Goal: Task Accomplishment & Management: Use online tool/utility

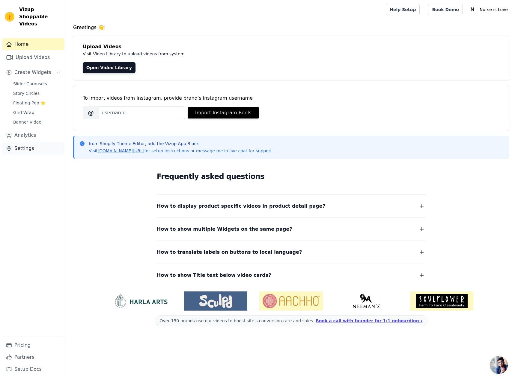
click at [28, 143] on link "Settings" at bounding box center [33, 149] width 62 height 12
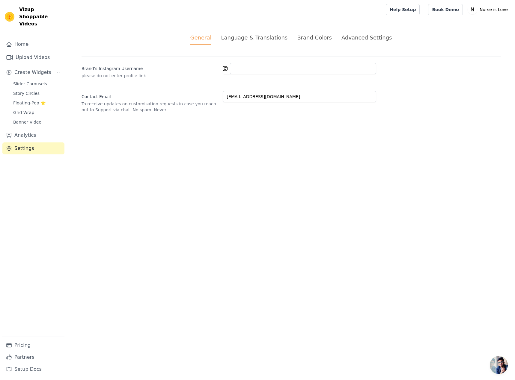
click at [266, 36] on div "Language & Translations" at bounding box center [254, 38] width 67 height 8
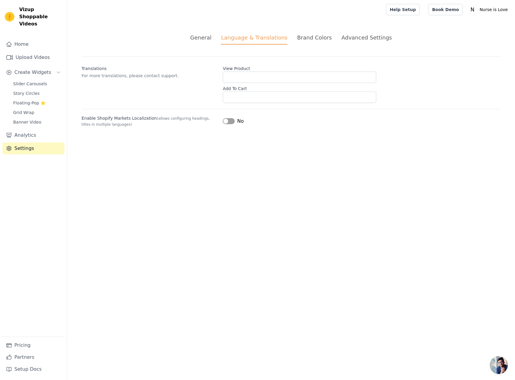
click at [233, 121] on button "Label" at bounding box center [229, 121] width 12 height 6
click at [236, 75] on input "View Product" at bounding box center [299, 77] width 153 height 11
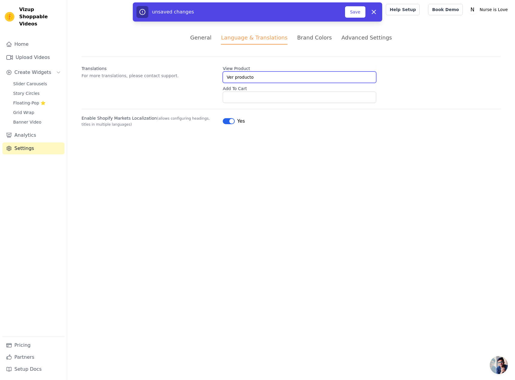
type input "Ver producto"
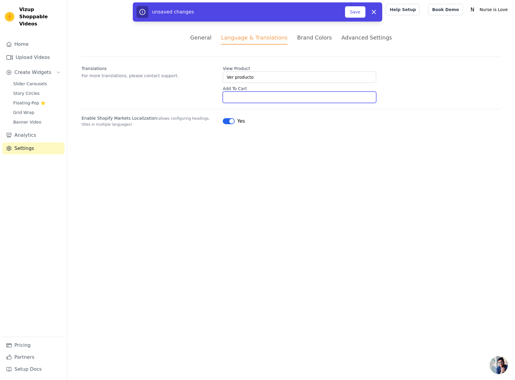
click at [253, 99] on input "Add To Cart" at bounding box center [299, 97] width 153 height 11
type input "Añadir al carrito"
click at [282, 138] on div "General Language & Translations Brand Colors Advanced Settings unsaved changes …" at bounding box center [291, 80] width 448 height 123
click at [356, 12] on button "Save" at bounding box center [355, 11] width 20 height 11
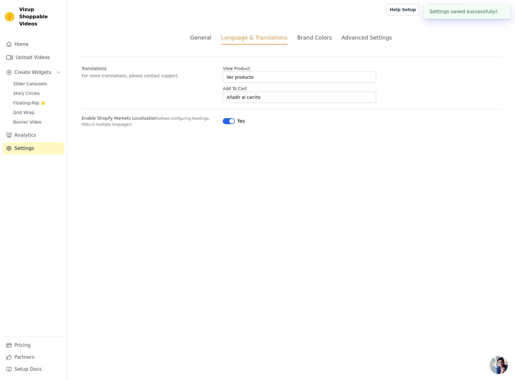
click at [306, 42] on li "Brand Colors" at bounding box center [314, 39] width 35 height 11
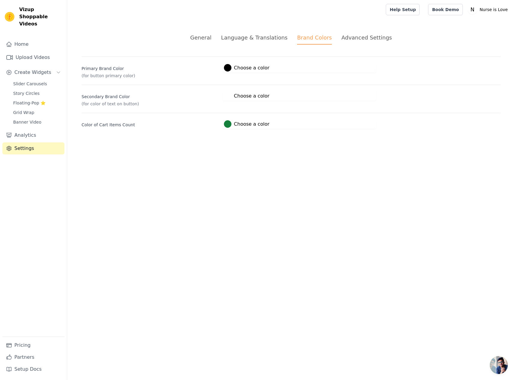
click at [362, 39] on div "Advanced Settings" at bounding box center [366, 38] width 50 height 8
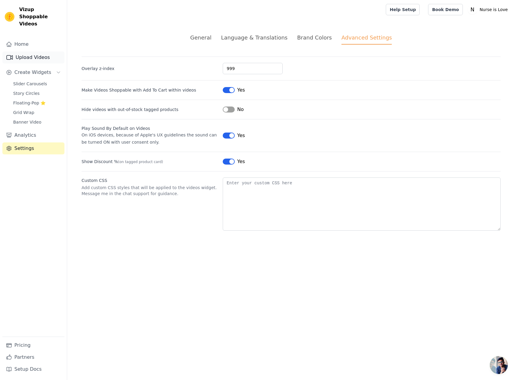
click at [28, 52] on link "Upload Videos" at bounding box center [33, 58] width 62 height 12
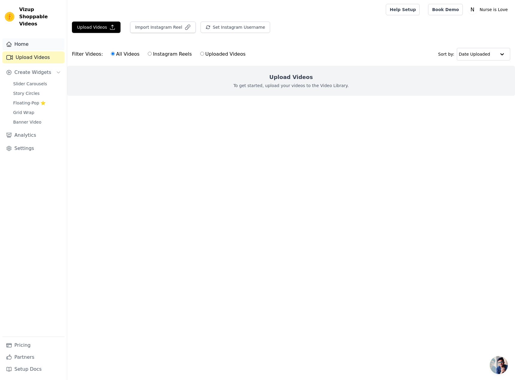
click at [22, 39] on link "Home" at bounding box center [33, 44] width 62 height 12
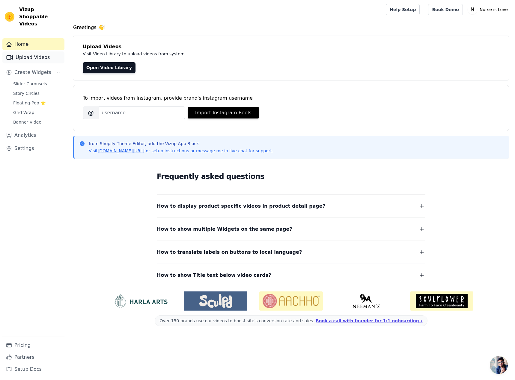
click at [27, 52] on link "Upload Videos" at bounding box center [33, 58] width 62 height 12
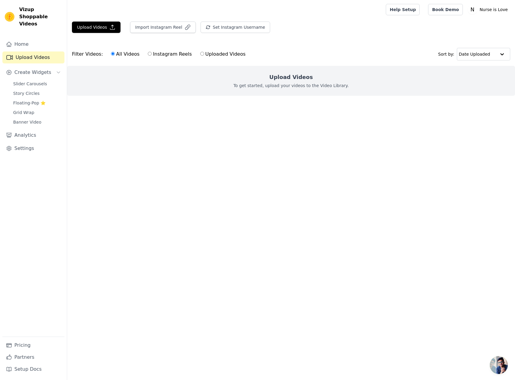
click at [153, 55] on label "Instagram Reels" at bounding box center [169, 54] width 44 height 8
click at [152, 55] on input "Instagram Reels" at bounding box center [150, 54] width 4 height 4
radio input "true"
click at [124, 55] on label "All Videos" at bounding box center [125, 54] width 29 height 8
click at [115, 55] on input "All Videos" at bounding box center [113, 54] width 4 height 4
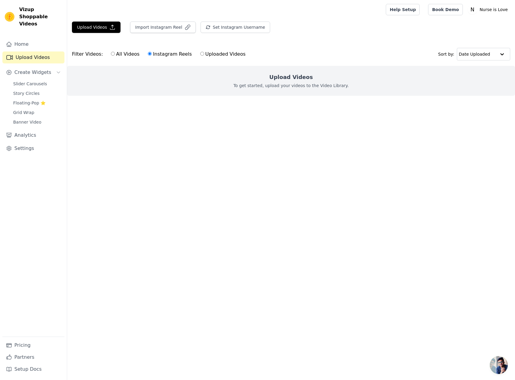
radio input "true"
click at [155, 27] on button "Import Instagram Reel" at bounding box center [163, 27] width 66 height 11
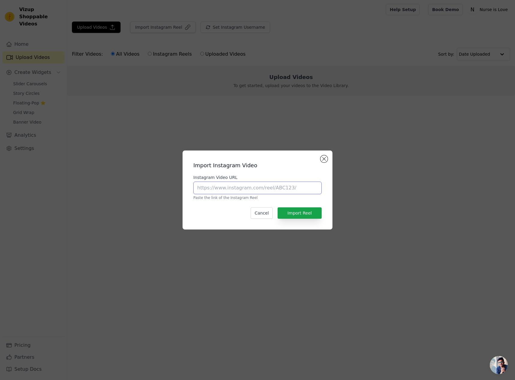
click at [258, 188] on input "Instagram Video URL" at bounding box center [257, 188] width 128 height 13
paste input "https://www.instagram.com/reel/DCrrY5YxT1I/"
type input "https://www.instagram.com/reel/DCrrY5YxT1I/"
click at [288, 216] on button "Import Reel" at bounding box center [299, 213] width 44 height 11
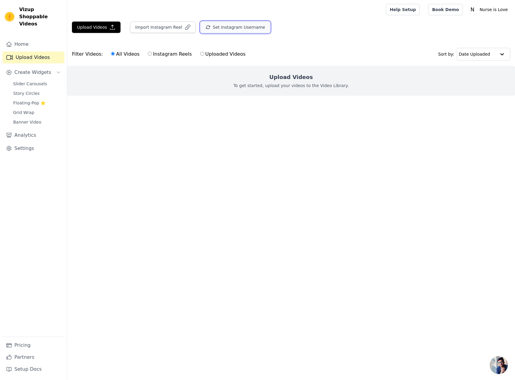
click at [224, 27] on button "Set Instagram Username" at bounding box center [235, 27] width 70 height 11
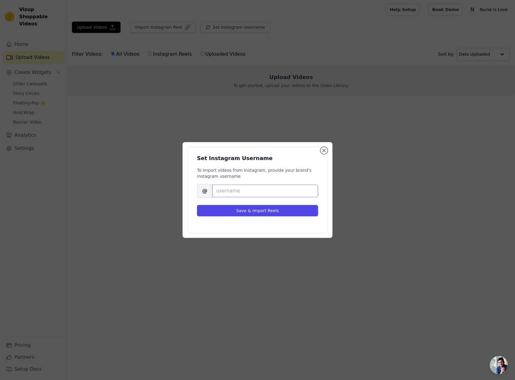
click at [235, 192] on input "Brand's Instagram Username" at bounding box center [265, 191] width 106 height 13
type input "nurseislove"
click at [255, 212] on button "Save & Import Reels" at bounding box center [257, 210] width 121 height 11
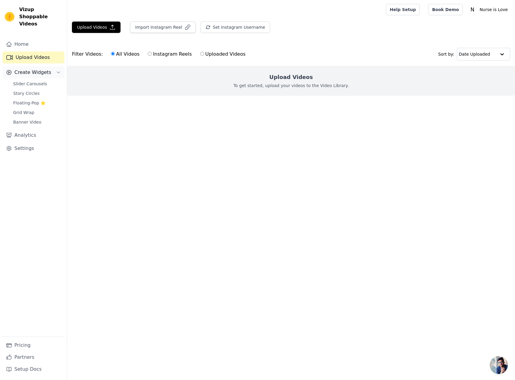
click at [36, 69] on span "Create Widgets" at bounding box center [32, 72] width 37 height 7
click at [34, 81] on span "Slider Carousels" at bounding box center [30, 84] width 34 height 6
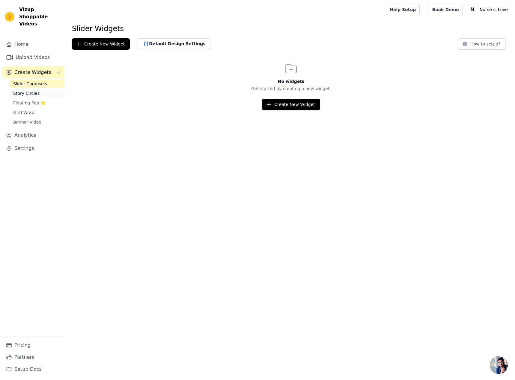
click at [32, 90] on span "Story Circles" at bounding box center [26, 93] width 26 height 6
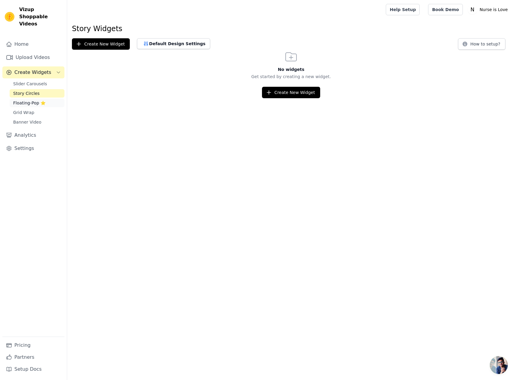
click at [30, 100] on span "Floating-Pop ⭐" at bounding box center [29, 103] width 32 height 6
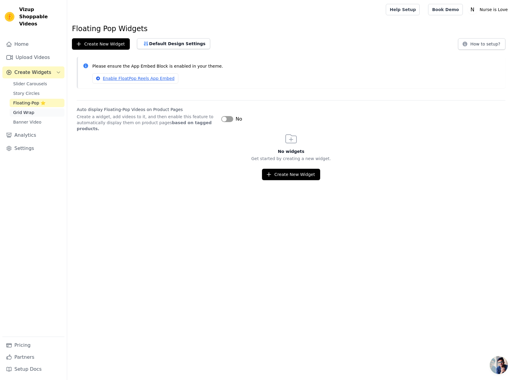
click at [26, 110] on span "Grid Wrap" at bounding box center [23, 113] width 21 height 6
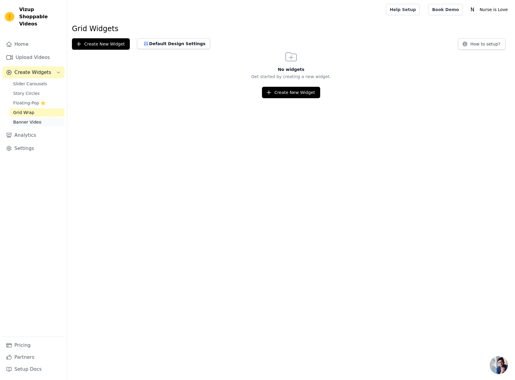
click at [26, 119] on span "Banner Video" at bounding box center [27, 122] width 28 height 6
click at [27, 52] on link "Upload Videos" at bounding box center [33, 58] width 62 height 12
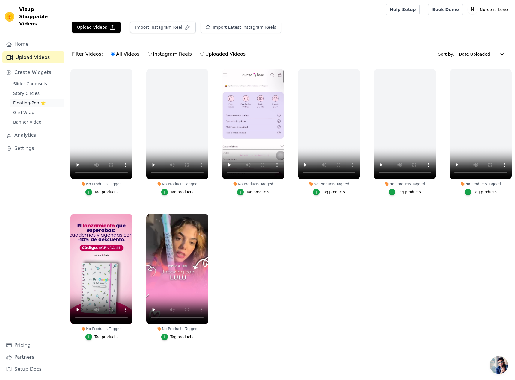
click at [25, 99] on link "Floating-Pop ⭐" at bounding box center [37, 103] width 55 height 8
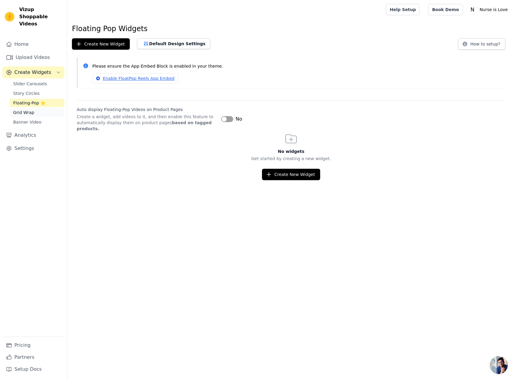
click at [31, 110] on span "Grid Wrap" at bounding box center [23, 113] width 21 height 6
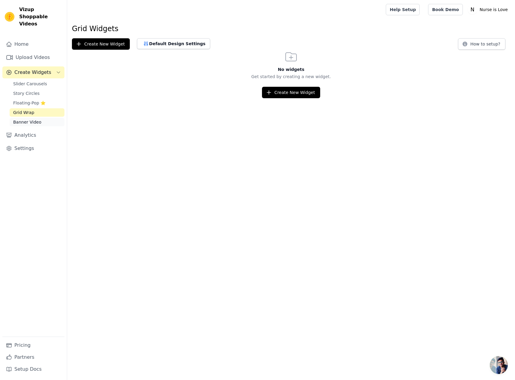
click at [36, 119] on span "Banner Video" at bounding box center [27, 122] width 28 height 6
click at [34, 90] on span "Story Circles" at bounding box center [26, 93] width 26 height 6
click at [34, 81] on span "Slider Carousels" at bounding box center [30, 84] width 34 height 6
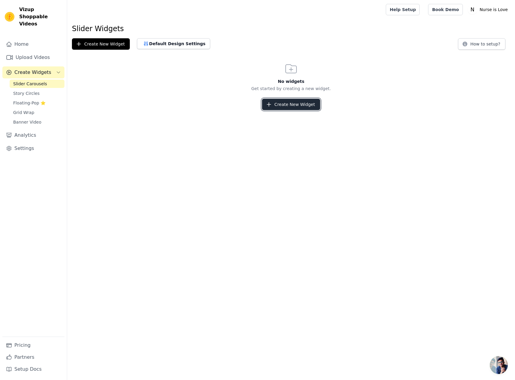
click at [301, 102] on button "Create New Widget" at bounding box center [291, 104] width 58 height 11
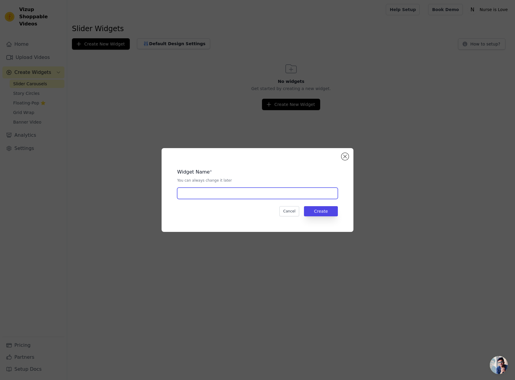
click at [231, 198] on input "text" at bounding box center [257, 193] width 161 height 11
type input "Boligrafos"
click at [331, 211] on button "Create" at bounding box center [321, 211] width 34 height 10
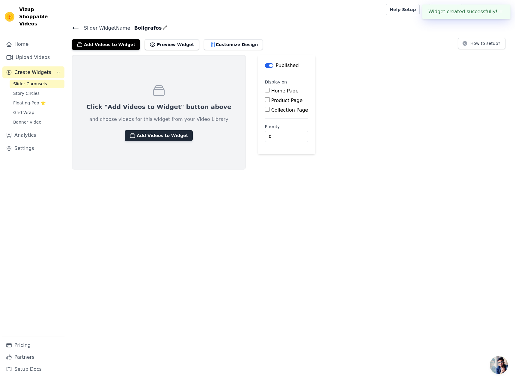
click at [147, 134] on button "Add Videos to Widget" at bounding box center [159, 135] width 68 height 11
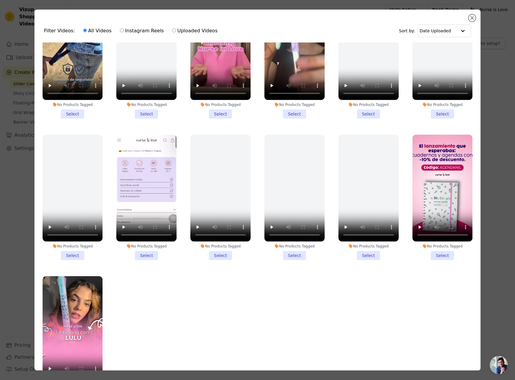
scroll to position [339, 0]
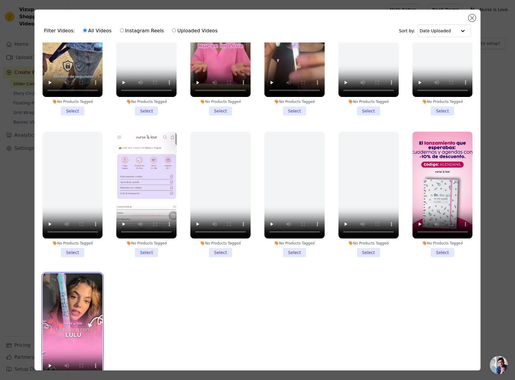
click at [72, 300] on video at bounding box center [73, 327] width 60 height 107
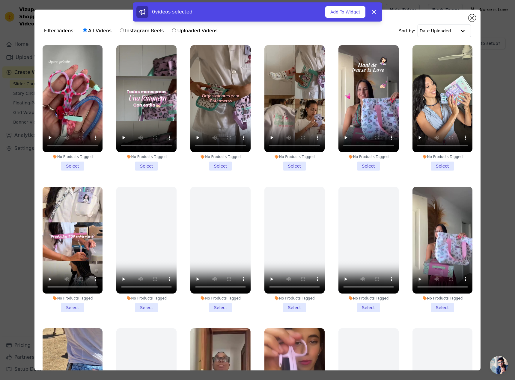
scroll to position [0, 0]
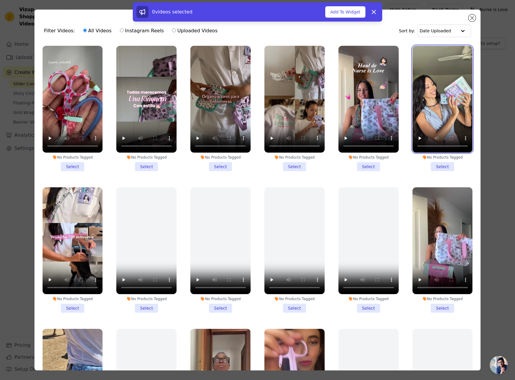
click at [434, 115] on video at bounding box center [442, 99] width 60 height 107
click at [349, 11] on button "Add To Widget" at bounding box center [345, 11] width 40 height 11
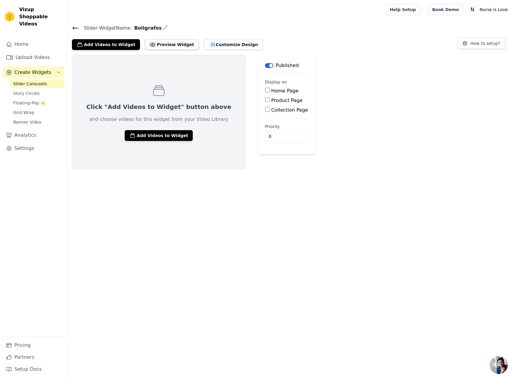
click at [162, 46] on button "Preview Widget" at bounding box center [172, 44] width 54 height 11
click at [152, 138] on button "Add Videos to Widget" at bounding box center [159, 135] width 68 height 11
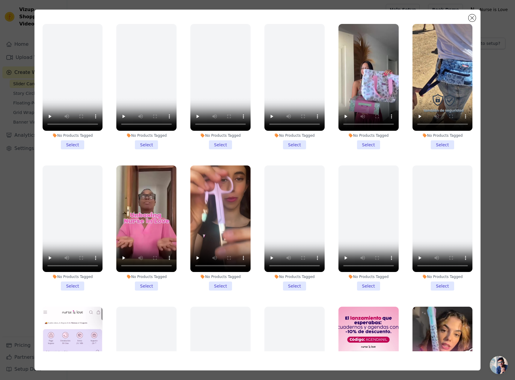
scroll to position [628, 0]
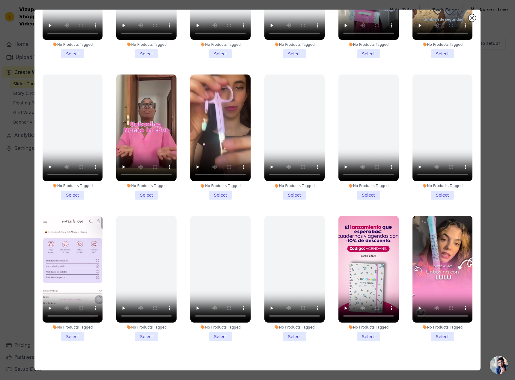
click at [432, 322] on li "No Products Tagged Select" at bounding box center [442, 279] width 60 height 126
click at [0, 0] on input "No Products Tagged Select" at bounding box center [0, 0] width 0 height 0
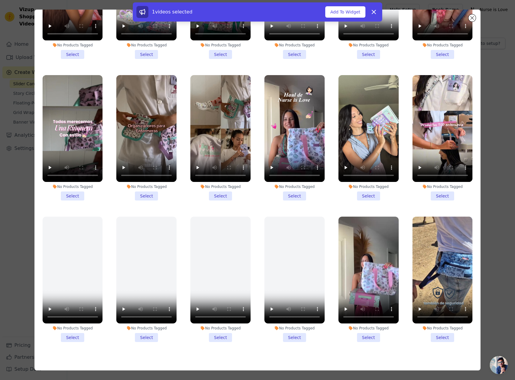
scroll to position [328, 0]
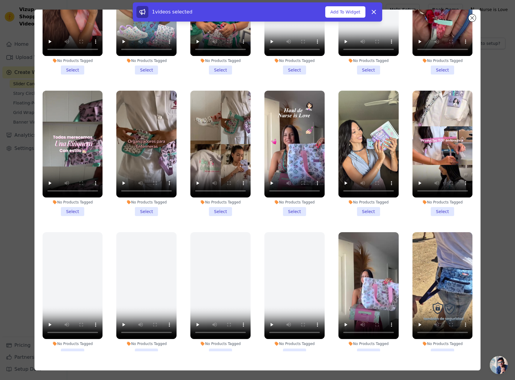
click at [360, 203] on li "No Products Tagged Select" at bounding box center [368, 154] width 60 height 126
click at [0, 0] on input "No Products Tagged Select" at bounding box center [0, 0] width 0 height 0
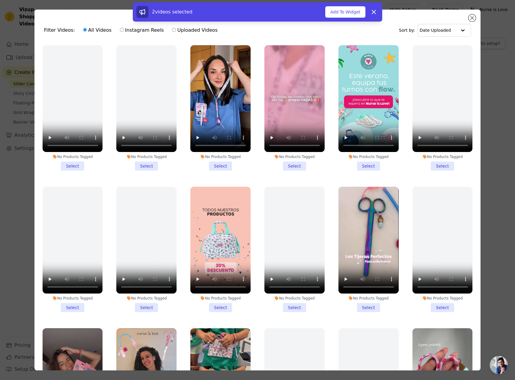
scroll to position [0, 0]
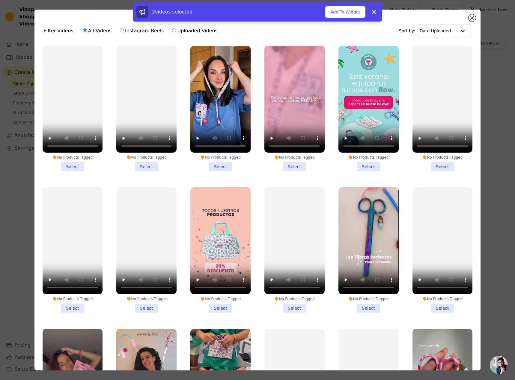
click at [217, 165] on li "No Products Tagged Select" at bounding box center [220, 109] width 60 height 126
click at [0, 0] on input "No Products Tagged Select" at bounding box center [0, 0] width 0 height 0
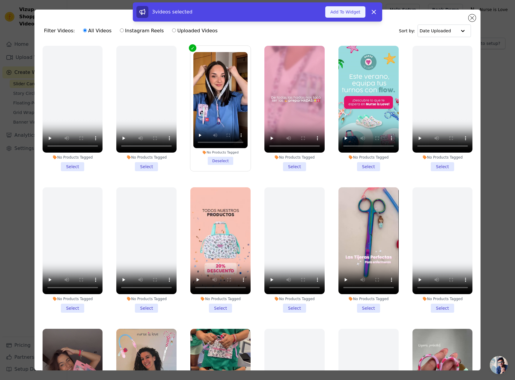
click at [351, 13] on button "Add To Widget" at bounding box center [345, 11] width 40 height 11
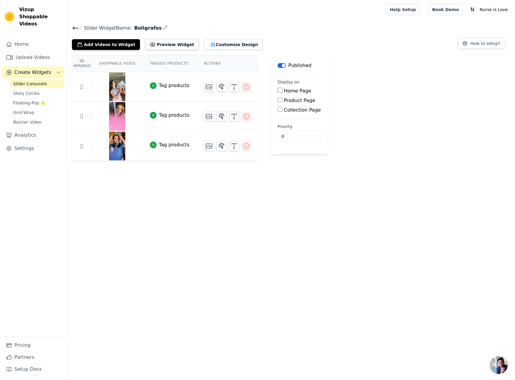
click at [300, 102] on label "Product Page" at bounding box center [299, 101] width 31 height 6
click at [282, 102] on input "Product Page" at bounding box center [279, 99] width 5 height 5
checkbox input "true"
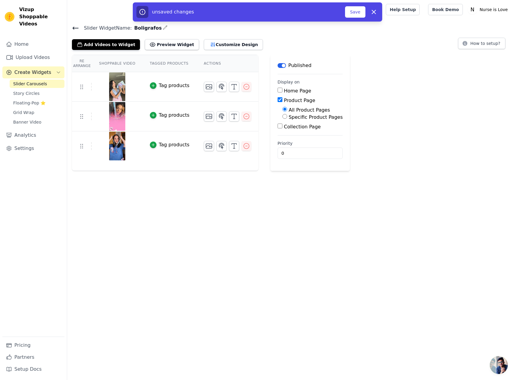
click at [318, 120] on label "Specific Product Pages" at bounding box center [316, 117] width 54 height 6
click at [287, 119] on input "Specific Product Pages" at bounding box center [284, 116] width 5 height 5
radio input "true"
click at [307, 129] on button "Select Products" at bounding box center [302, 131] width 40 height 10
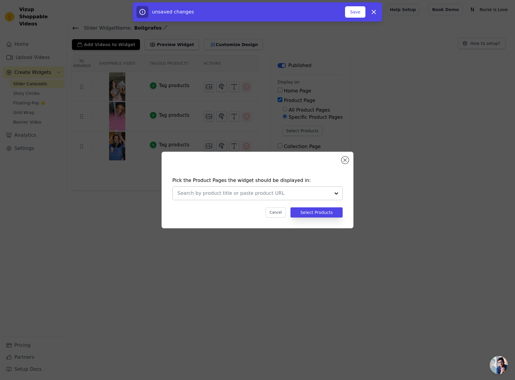
click at [336, 194] on div at bounding box center [336, 193] width 12 height 13
click at [209, 194] on input "boli" at bounding box center [253, 193] width 153 height 7
type input "b"
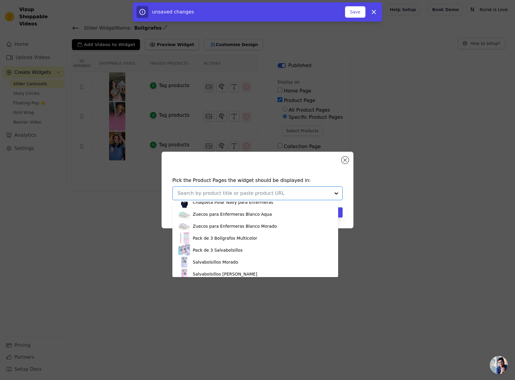
scroll to position [629, 0]
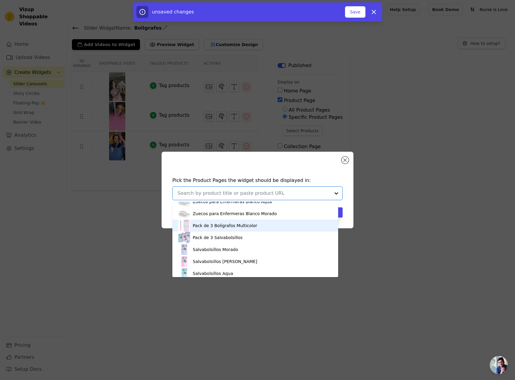
click at [225, 227] on div "Pack de 3 Bolígrafos Multicolor" at bounding box center [225, 226] width 64 height 6
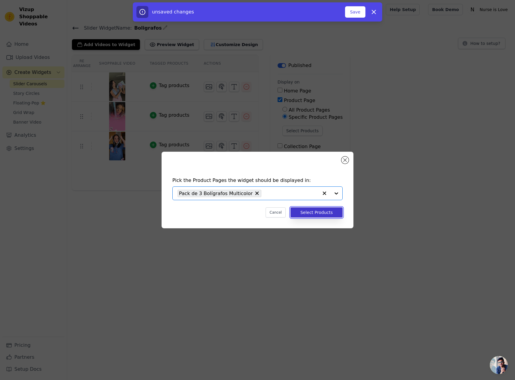
click at [323, 212] on button "Select Products" at bounding box center [316, 213] width 52 height 10
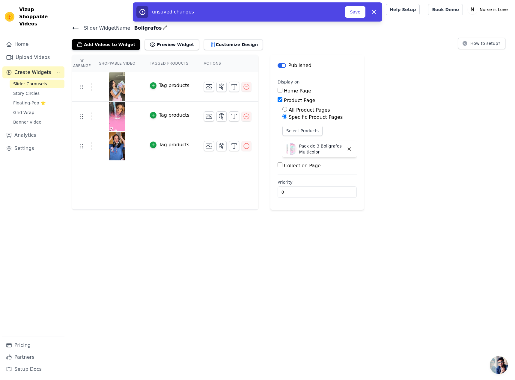
click at [301, 167] on label "Collection Page" at bounding box center [302, 166] width 37 height 6
click at [282, 167] on input "Collection Page" at bounding box center [279, 165] width 5 height 5
checkbox input "true"
click at [307, 180] on label "Specific Collection Pages" at bounding box center [319, 183] width 60 height 6
click at [287, 180] on input "Specific Collection Pages" at bounding box center [284, 181] width 5 height 5
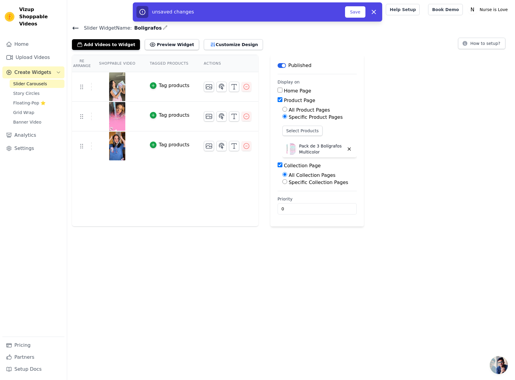
radio input "true"
click at [309, 196] on button "Select Collection Pages" at bounding box center [310, 196] width 57 height 10
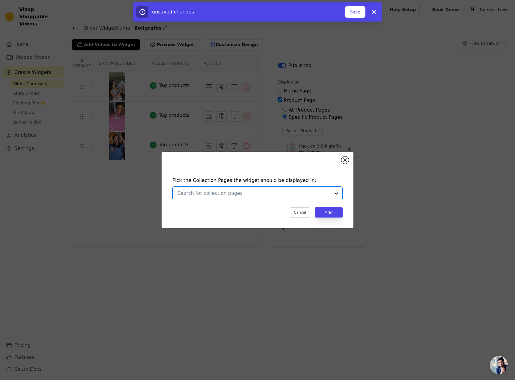
click at [286, 194] on input "text" at bounding box center [253, 193] width 153 height 7
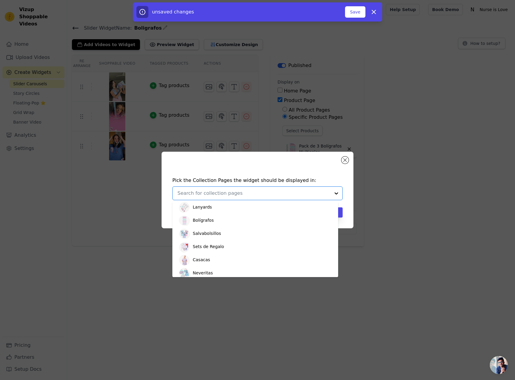
scroll to position [119, 0]
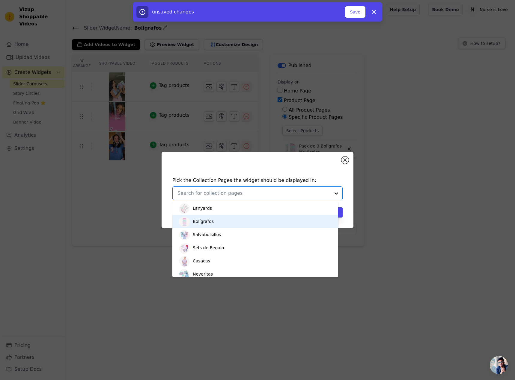
drag, startPoint x: 224, startPoint y: 226, endPoint x: 232, endPoint y: 229, distance: 8.0
click at [224, 226] on div "Bolígrafos" at bounding box center [255, 221] width 154 height 13
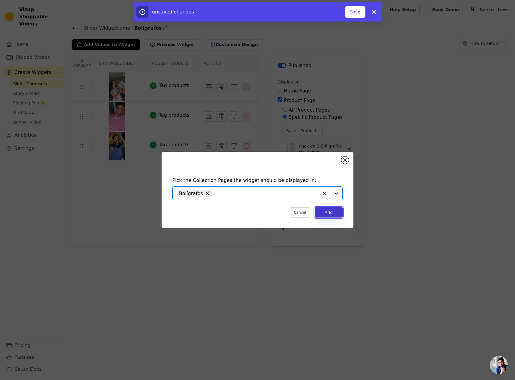
click at [334, 212] on button "Add" at bounding box center [329, 213] width 28 height 10
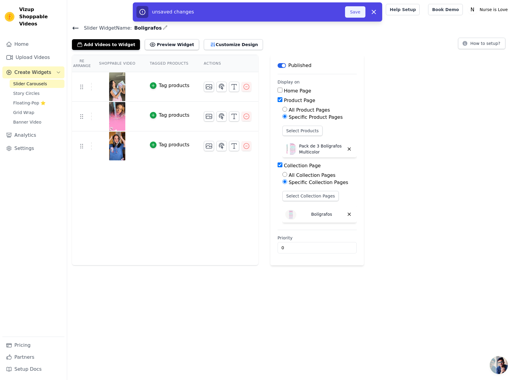
click at [360, 11] on button "Save" at bounding box center [355, 11] width 20 height 11
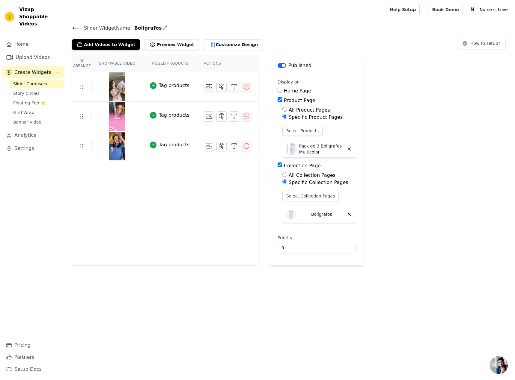
click at [163, 29] on icon "button" at bounding box center [165, 27] width 5 height 5
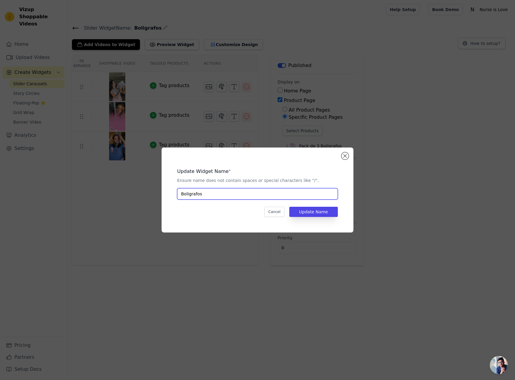
click at [225, 192] on input "Boligrafos" at bounding box center [257, 193] width 161 height 11
click at [225, 193] on input "Boligrafos" at bounding box center [257, 193] width 161 height 11
click at [279, 215] on button "Cancel" at bounding box center [274, 212] width 20 height 10
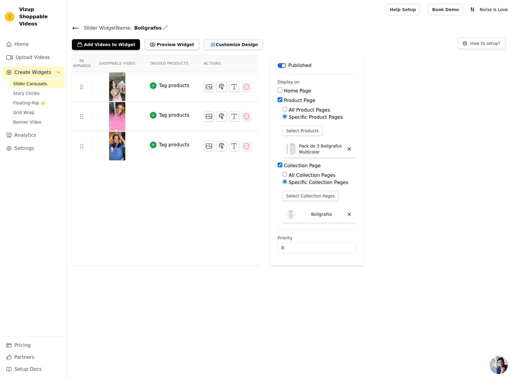
click at [214, 45] on button "Customize Design" at bounding box center [233, 44] width 59 height 11
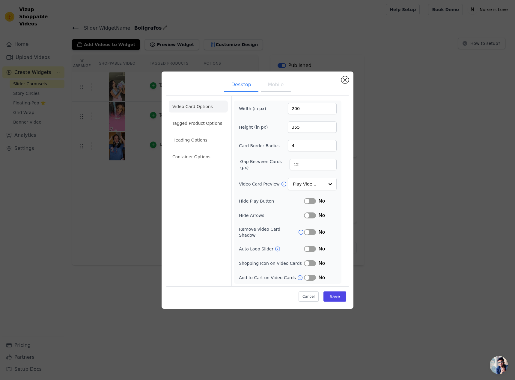
click at [311, 276] on button "Label" at bounding box center [310, 278] width 12 height 6
click at [309, 261] on button "Label" at bounding box center [310, 264] width 12 height 6
click at [332, 295] on button "Save" at bounding box center [334, 297] width 23 height 10
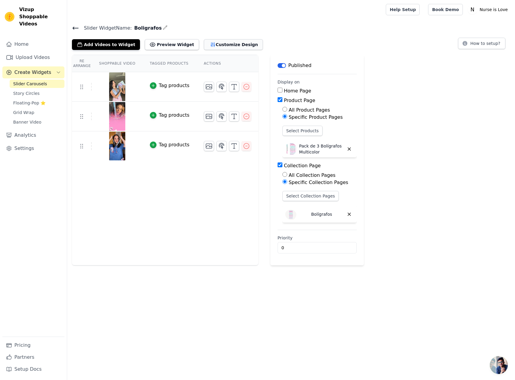
click at [215, 40] on button "Customize Design" at bounding box center [233, 44] width 59 height 11
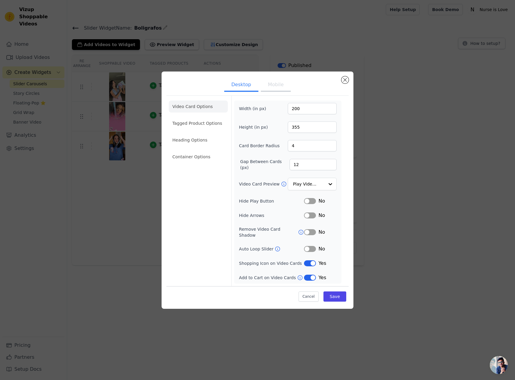
click at [277, 86] on button "Mobile" at bounding box center [276, 85] width 30 height 13
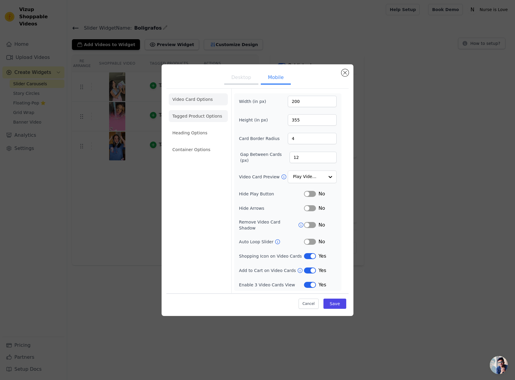
click at [194, 144] on li "Tagged Product Options" at bounding box center [198, 150] width 59 height 12
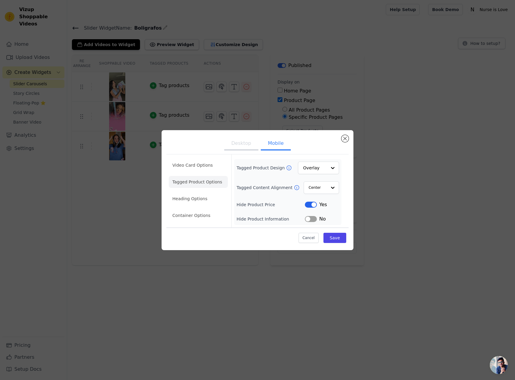
click at [315, 203] on button "Label" at bounding box center [311, 205] width 12 height 6
click at [195, 201] on li "Heading Options" at bounding box center [198, 199] width 59 height 12
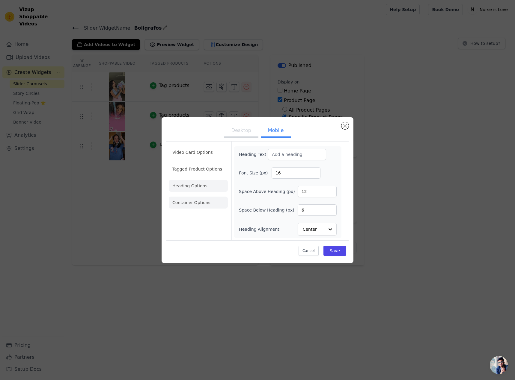
click at [195, 205] on li "Container Options" at bounding box center [198, 203] width 59 height 12
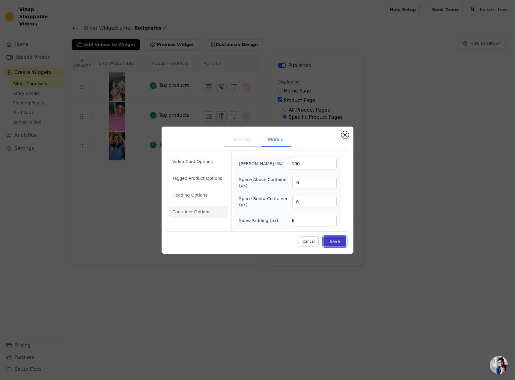
click at [336, 238] on button "Save" at bounding box center [334, 242] width 23 height 10
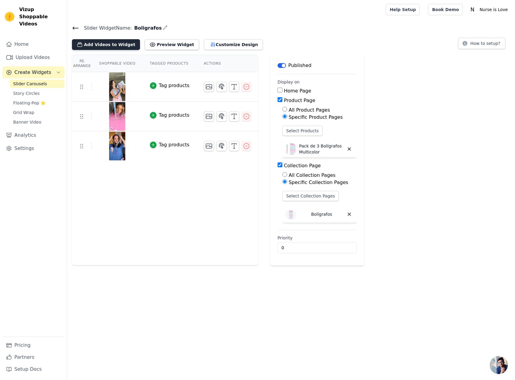
click at [93, 45] on button "Add Videos to Widget" at bounding box center [106, 44] width 68 height 11
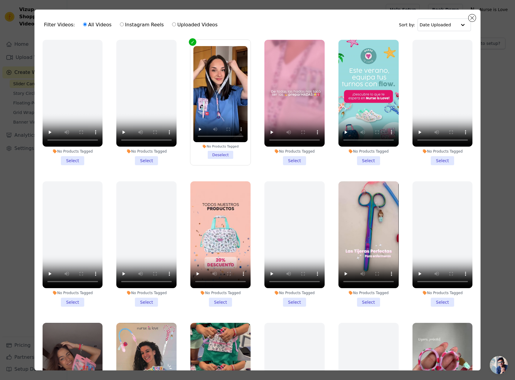
scroll to position [0, 0]
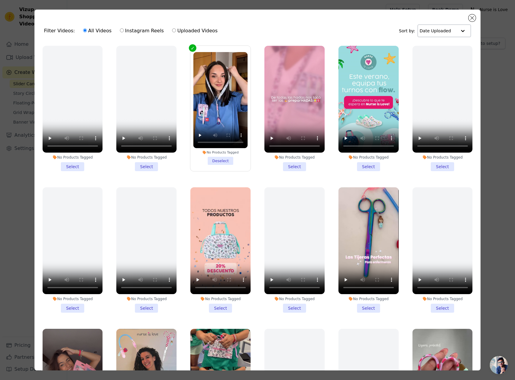
click at [436, 31] on input "text" at bounding box center [437, 31] width 37 height 12
click at [434, 51] on div "Date Created" at bounding box center [442, 49] width 51 height 7
click at [355, 33] on div "Filter Videos: All Videos Instagram Reels Uploaded Videos Sort by: Date Created" at bounding box center [257, 30] width 437 height 23
click at [471, 21] on button "Close modal" at bounding box center [471, 17] width 7 height 7
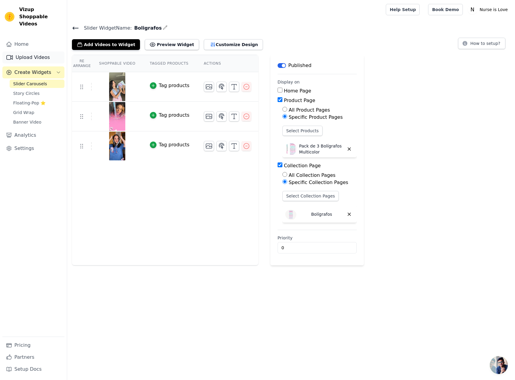
click at [28, 52] on link "Upload Videos" at bounding box center [33, 58] width 62 height 12
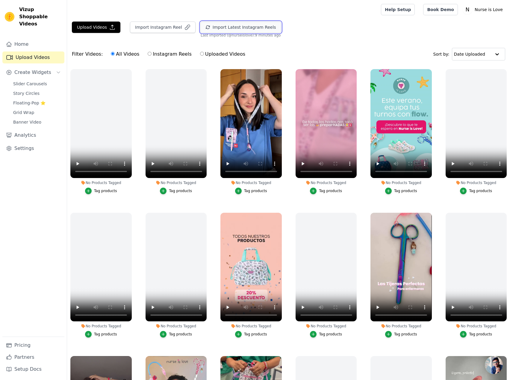
click at [231, 31] on button "Import Latest Instagram Reels" at bounding box center [240, 27] width 81 height 11
click at [477, 12] on p "Nurse is Love" at bounding box center [488, 9] width 33 height 11
click at [463, 25] on link "Settings" at bounding box center [477, 24] width 58 height 11
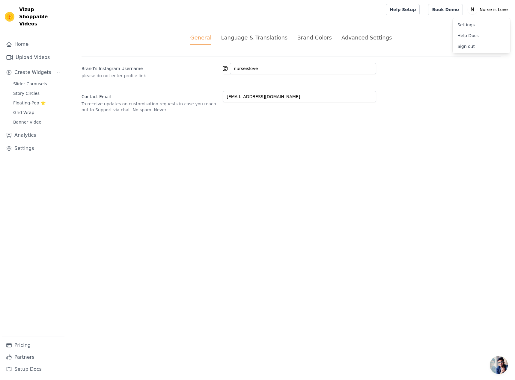
click at [282, 38] on div "Language & Translations" at bounding box center [254, 38] width 67 height 8
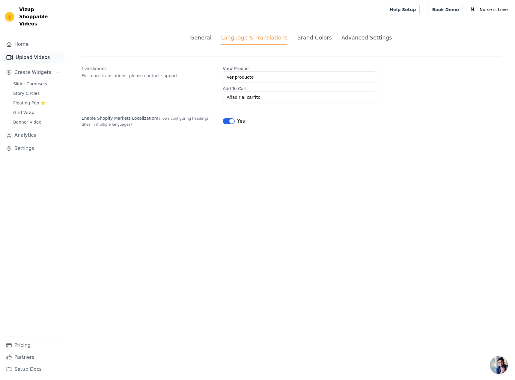
click at [39, 53] on link "Upload Videos" at bounding box center [33, 58] width 62 height 12
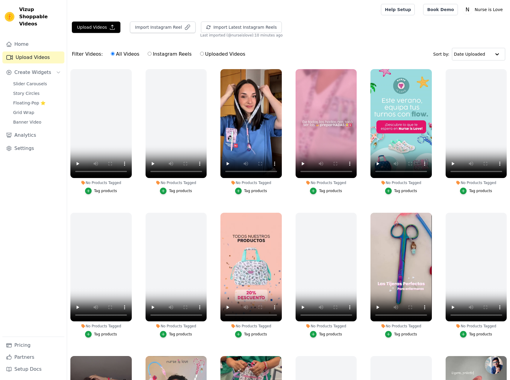
click at [168, 53] on label "Instagram Reels" at bounding box center [169, 54] width 44 height 8
click at [152, 53] on input "Instagram Reels" at bounding box center [150, 54] width 4 height 4
radio input "true"
click at [164, 30] on button "Import Instagram Reel" at bounding box center [163, 27] width 66 height 11
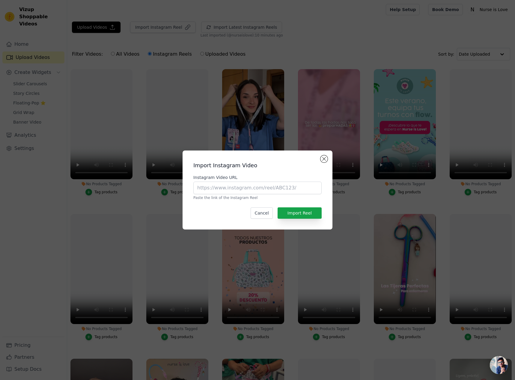
click at [107, 44] on div "Import Instagram Video Instagram Video URL Paste the link of the Instagram Reel…" at bounding box center [257, 190] width 515 height 380
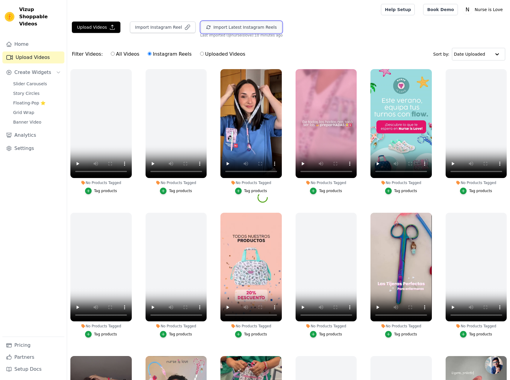
click at [222, 25] on button "Import Latest Instagram Reels" at bounding box center [241, 27] width 81 height 11
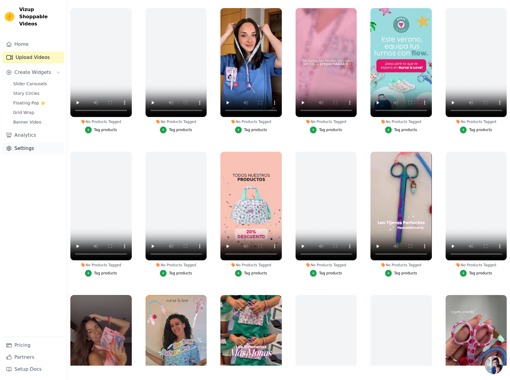
click at [25, 145] on link "Settings" at bounding box center [33, 149] width 62 height 12
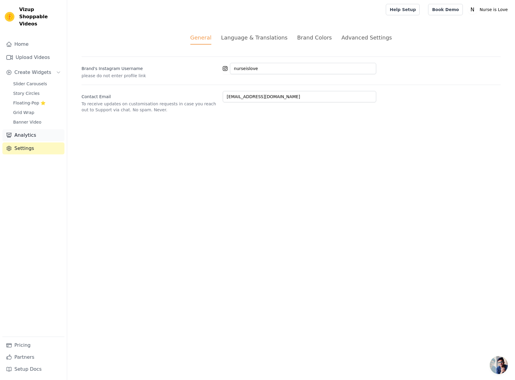
click at [38, 129] on link "Analytics" at bounding box center [33, 135] width 62 height 12
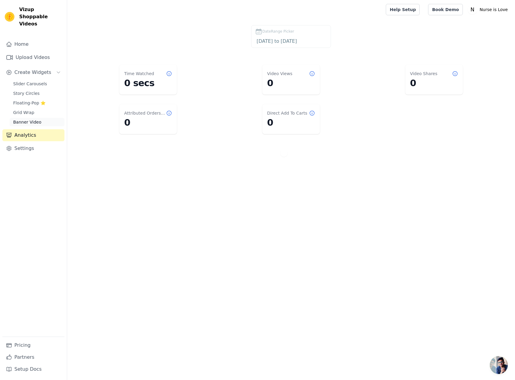
click at [38, 118] on link "Banner Video" at bounding box center [37, 122] width 55 height 8
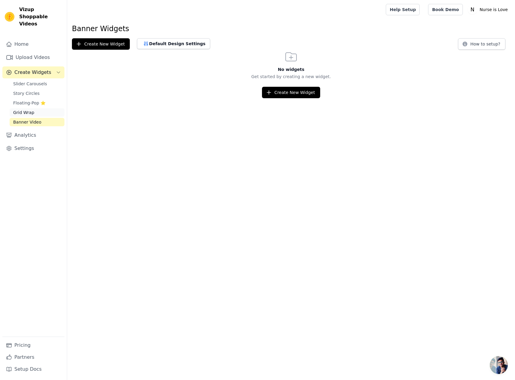
click at [37, 109] on link "Grid Wrap" at bounding box center [37, 112] width 55 height 8
click at [43, 100] on span "Floating-Pop ⭐" at bounding box center [29, 103] width 32 height 6
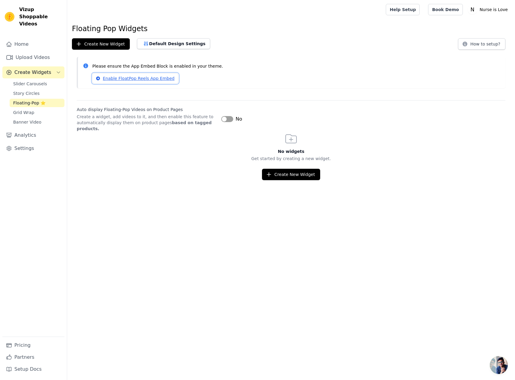
click at [136, 79] on link "Enable FloatPop Reels App Embed" at bounding box center [135, 78] width 86 height 10
click at [135, 122] on p "Create a widget, add videos to it, and then enable this feature to automaticall…" at bounding box center [147, 123] width 140 height 18
click at [136, 122] on p "Create a widget, add videos to it, and then enable this feature to automaticall…" at bounding box center [147, 123] width 140 height 18
copy div "Create a widget, add videos to it, and then enable this feature to automaticall…"
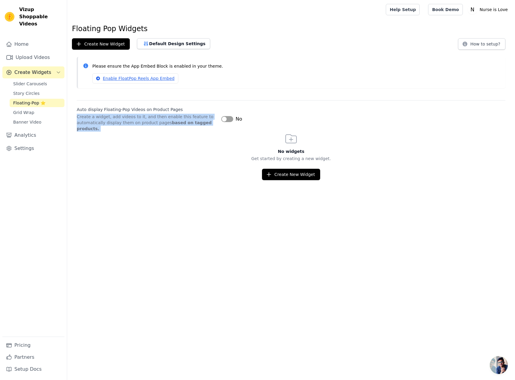
click at [227, 116] on button "Label" at bounding box center [227, 119] width 12 height 6
copy div "Create a widget, add videos to it, and then enable this feature to automaticall…"
click at [23, 52] on link "Upload Videos" at bounding box center [33, 58] width 62 height 12
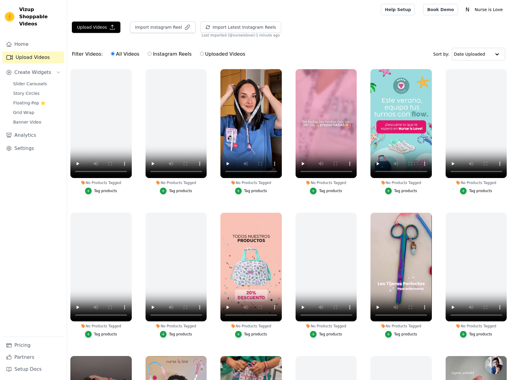
click at [249, 189] on div "Tag products" at bounding box center [255, 191] width 23 height 5
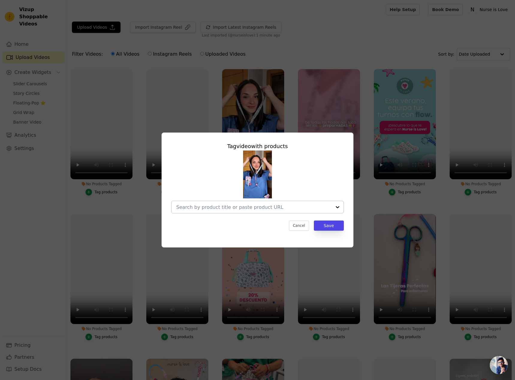
click at [243, 209] on input "No Products Tagged Tag video with products Cancel Save Tag products" at bounding box center [253, 208] width 155 height 6
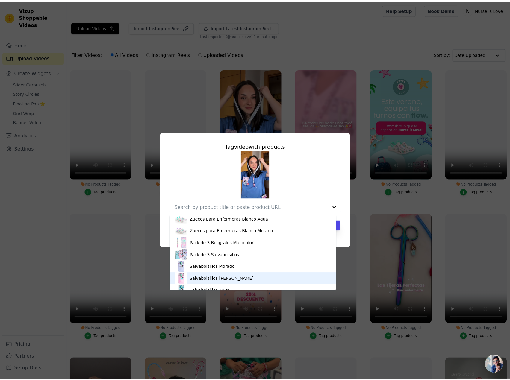
scroll to position [625, 0]
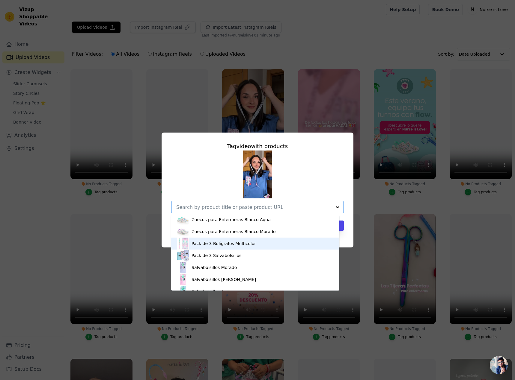
click at [247, 243] on div "Pack de 3 Bolígrafos Multicolor" at bounding box center [223, 244] width 64 height 6
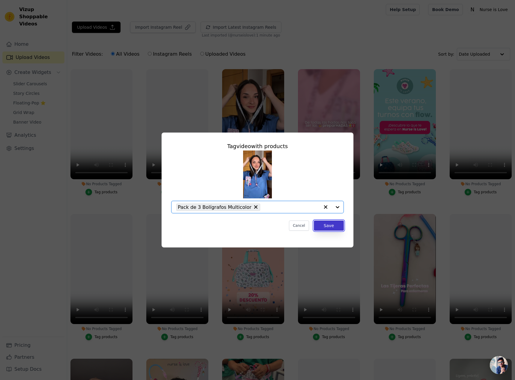
click at [326, 228] on button "Save" at bounding box center [329, 226] width 30 height 10
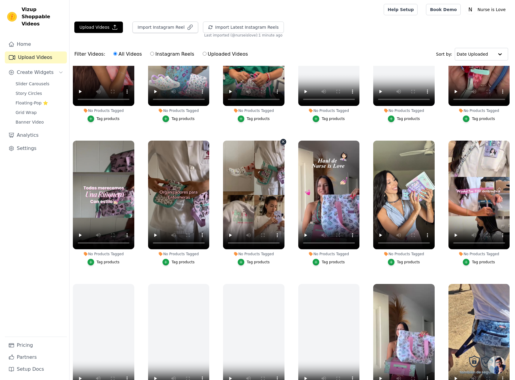
scroll to position [389, 0]
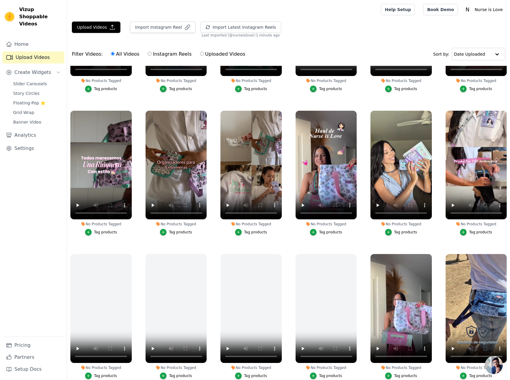
click at [392, 229] on button "Tag products" at bounding box center [401, 232] width 32 height 7
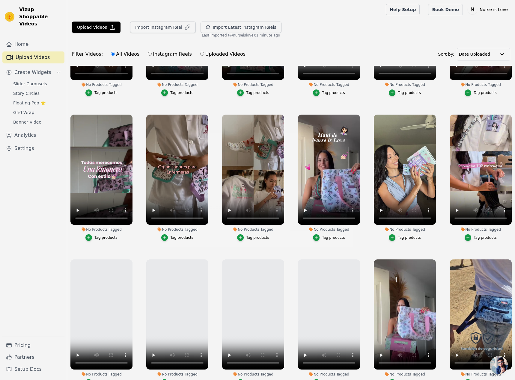
scroll to position [392, 0]
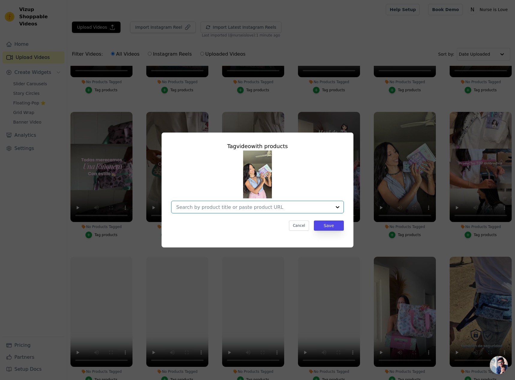
click at [253, 209] on input "No Products Tagged Tag video with products Option undefined, selected. Select i…" at bounding box center [253, 208] width 155 height 6
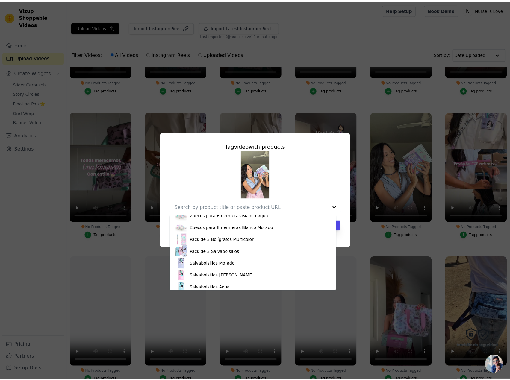
scroll to position [629, 0]
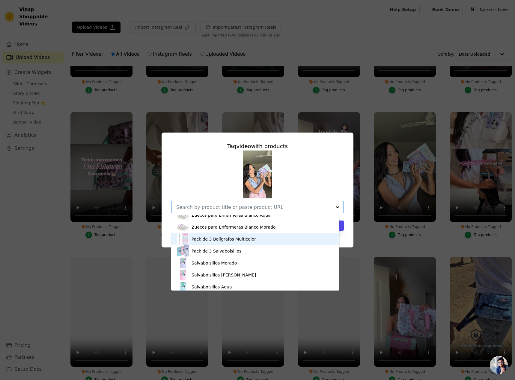
click at [243, 239] on div "Pack de 3 Bolígrafos Multicolor" at bounding box center [223, 239] width 64 height 6
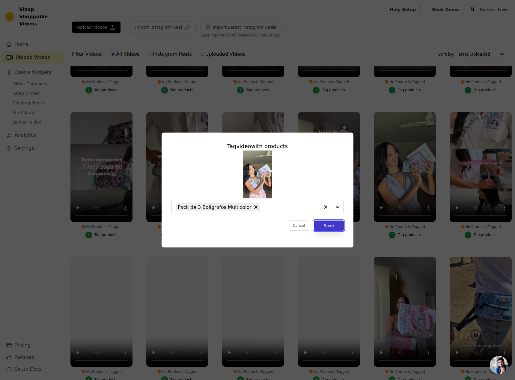
click at [339, 227] on button "Save" at bounding box center [329, 226] width 30 height 10
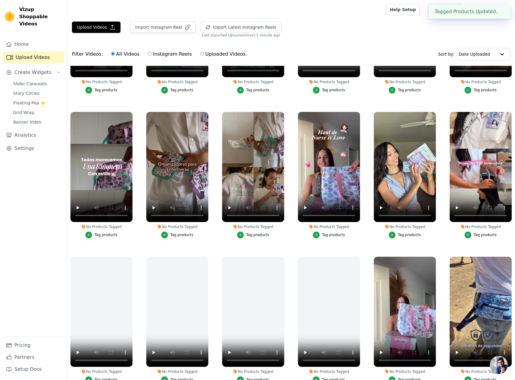
scroll to position [389, 0]
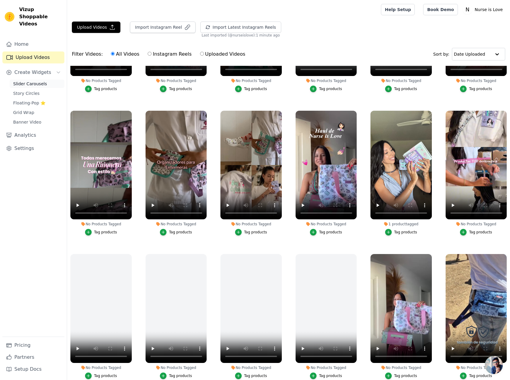
click at [34, 81] on span "Slider Carousels" at bounding box center [30, 84] width 34 height 6
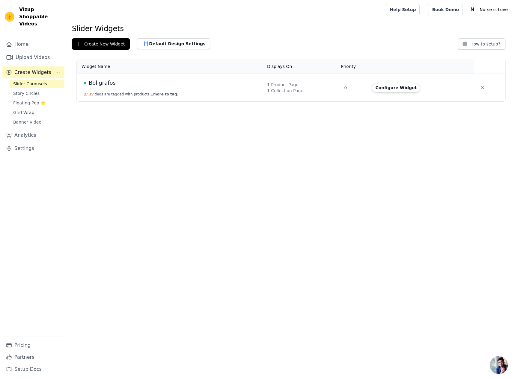
click at [100, 83] on span "Boligrafos" at bounding box center [102, 83] width 27 height 8
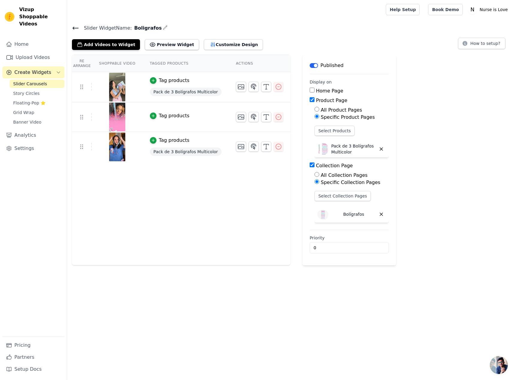
click at [76, 30] on icon at bounding box center [75, 28] width 7 height 7
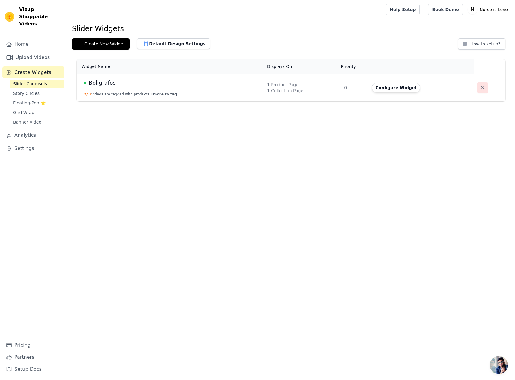
click at [477, 91] on button "button" at bounding box center [482, 87] width 11 height 11
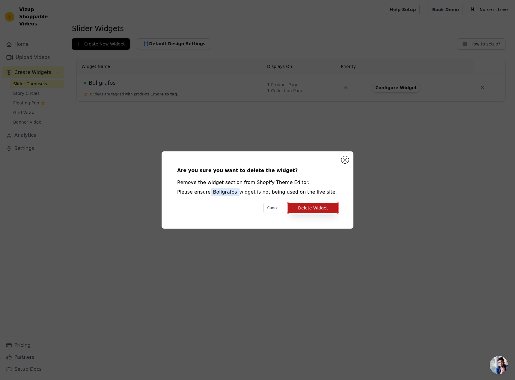
click at [301, 210] on button "Delete Widget" at bounding box center [313, 208] width 50 height 10
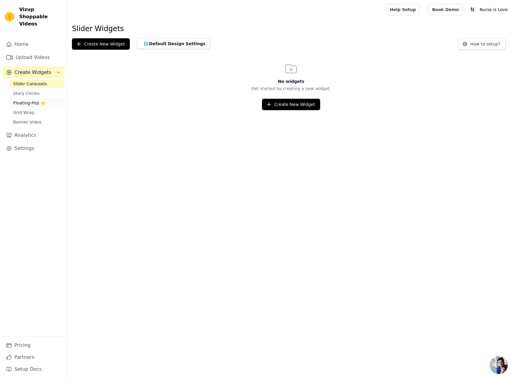
click at [31, 100] on span "Floating-Pop ⭐" at bounding box center [29, 103] width 32 height 6
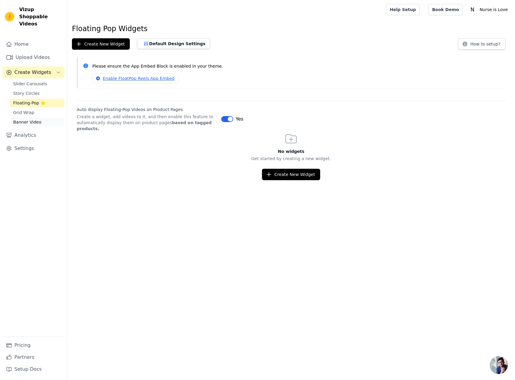
click at [29, 119] on span "Banner Video" at bounding box center [27, 122] width 28 height 6
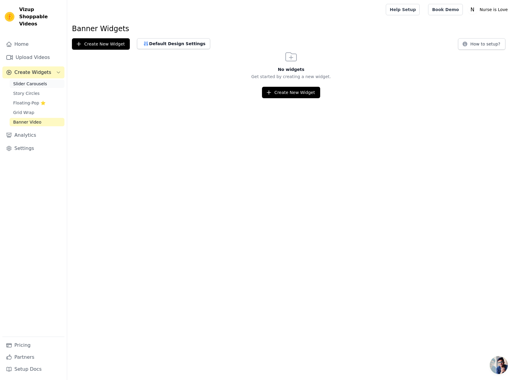
click at [25, 81] on span "Slider Carousels" at bounding box center [30, 84] width 34 height 6
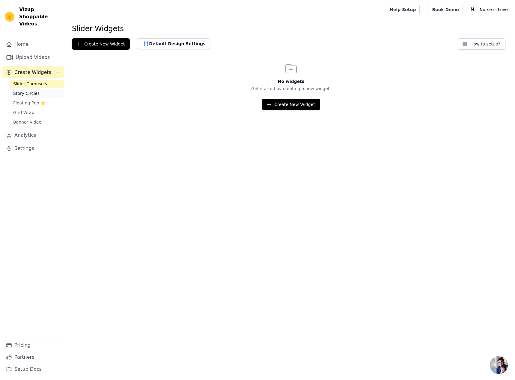
click at [26, 90] on span "Story Circles" at bounding box center [26, 93] width 26 height 6
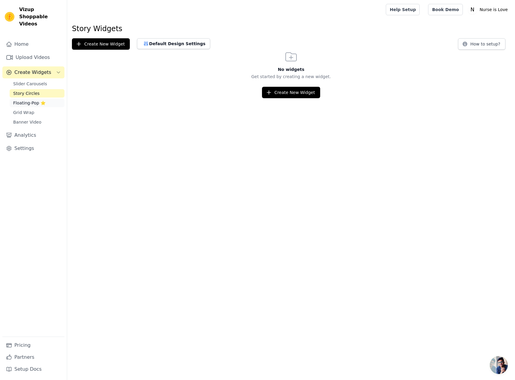
click at [27, 100] on span "Floating-Pop ⭐" at bounding box center [29, 103] width 32 height 6
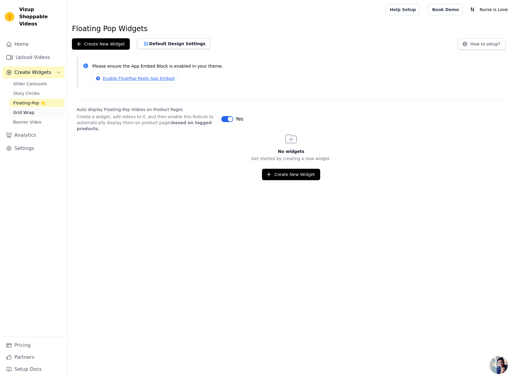
click at [27, 110] on span "Grid Wrap" at bounding box center [23, 113] width 21 height 6
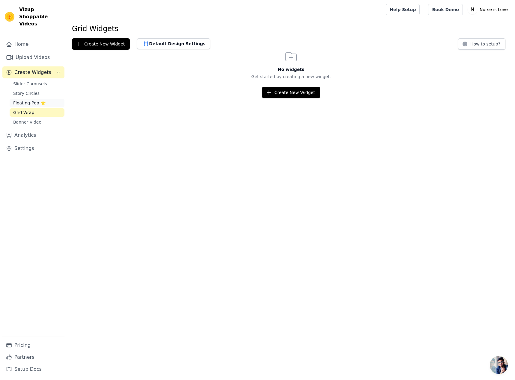
click at [28, 100] on span "Floating-Pop ⭐" at bounding box center [29, 103] width 32 height 6
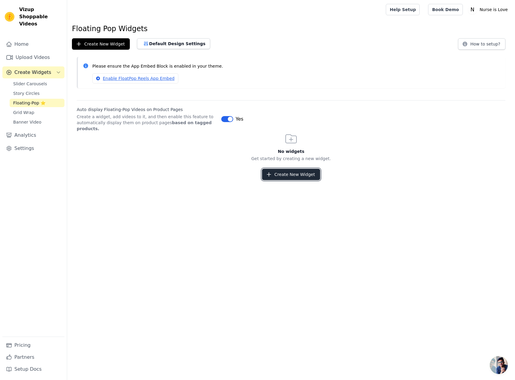
click at [294, 170] on button "Create New Widget" at bounding box center [291, 174] width 58 height 11
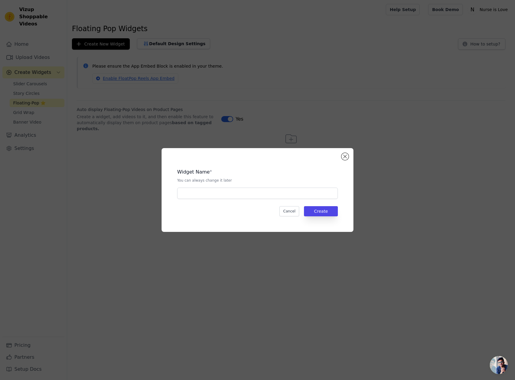
click at [230, 200] on div "Widget Name * You can always change it later Cancel Create" at bounding box center [257, 190] width 173 height 65
click at [229, 193] on input "text" at bounding box center [257, 193] width 161 height 11
type input "Boligrafos"
click at [328, 211] on button "Create" at bounding box center [321, 211] width 34 height 10
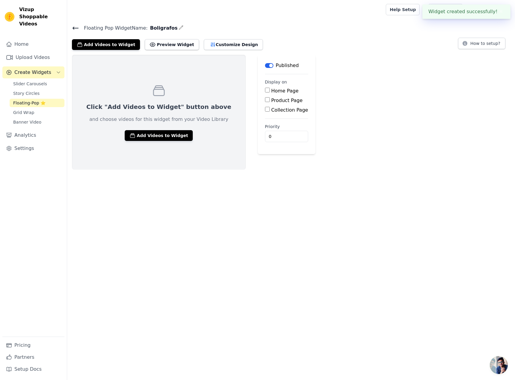
click at [271, 99] on label "Product Page" at bounding box center [286, 101] width 31 height 6
click at [265, 99] on input "Product Page" at bounding box center [267, 99] width 5 height 5
checkbox input "true"
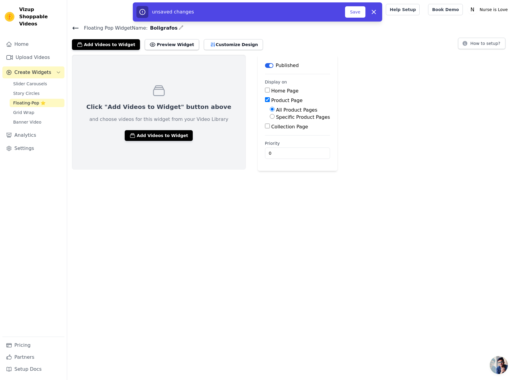
click at [276, 120] on label "Specific Product Pages" at bounding box center [303, 117] width 54 height 6
click at [270, 119] on input "Specific Product Pages" at bounding box center [272, 116] width 5 height 5
radio input "true"
click at [270, 132] on button "Select Products" at bounding box center [290, 131] width 40 height 10
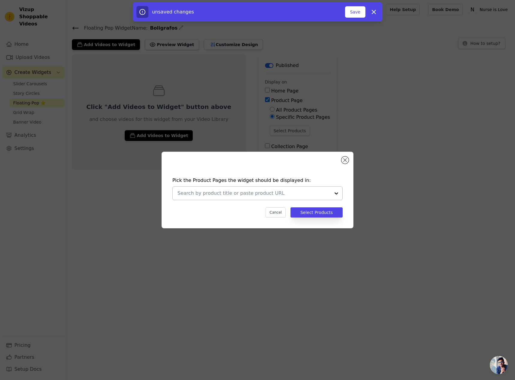
click at [266, 194] on input "text" at bounding box center [253, 193] width 153 height 7
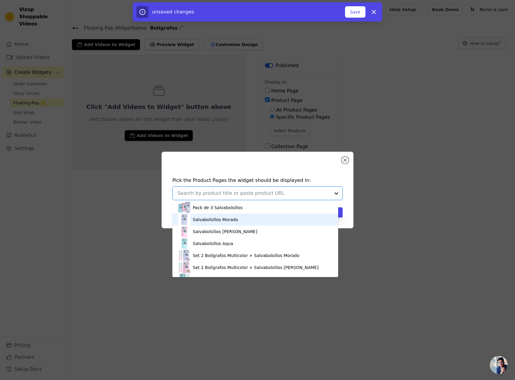
scroll to position [629, 0]
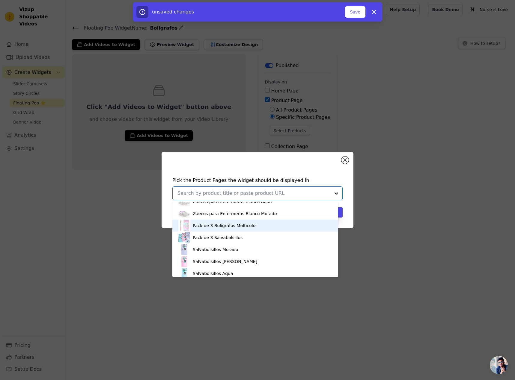
click at [236, 225] on div "Pack de 3 Bolígrafos Multicolor" at bounding box center [225, 226] width 64 height 6
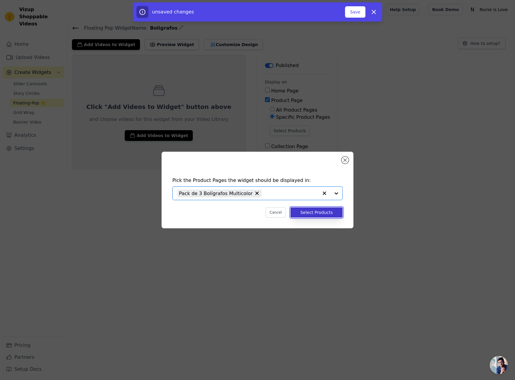
click at [327, 211] on button "Select Products" at bounding box center [316, 213] width 52 height 10
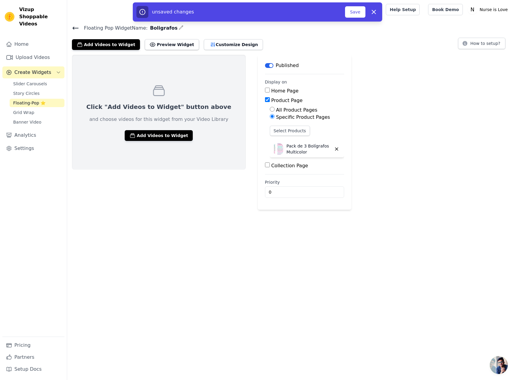
click at [265, 165] on input "Collection Page" at bounding box center [267, 165] width 5 height 5
checkbox input "true"
click at [276, 185] on label "Specific Collection Pages" at bounding box center [306, 183] width 60 height 6
click at [270, 184] on input "Specific Collection Pages" at bounding box center [272, 181] width 5 height 5
radio input "true"
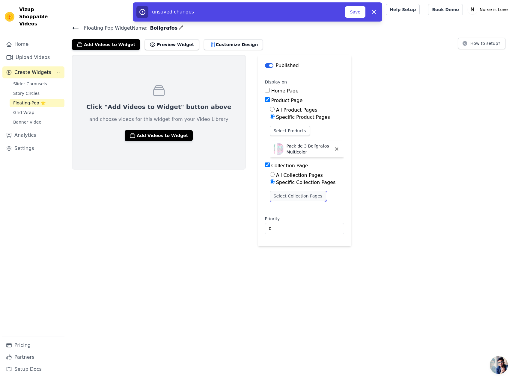
click at [292, 198] on button "Select Collection Pages" at bounding box center [298, 196] width 57 height 10
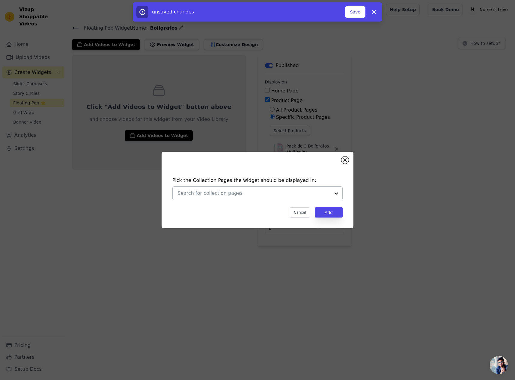
click at [299, 196] on input "text" at bounding box center [253, 193] width 153 height 7
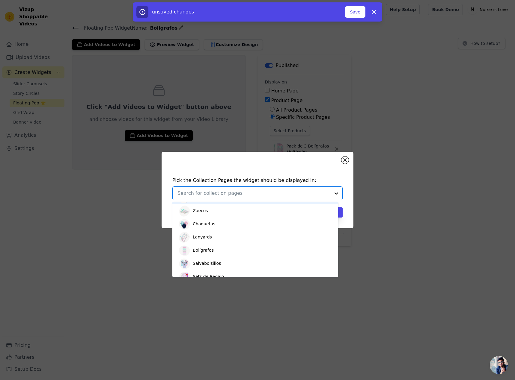
scroll to position [120, 0]
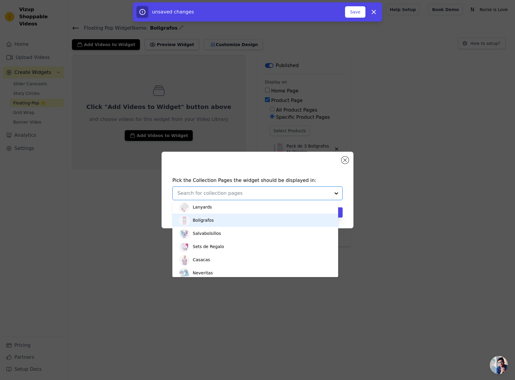
click at [234, 223] on div "Bolígrafos" at bounding box center [255, 220] width 154 height 13
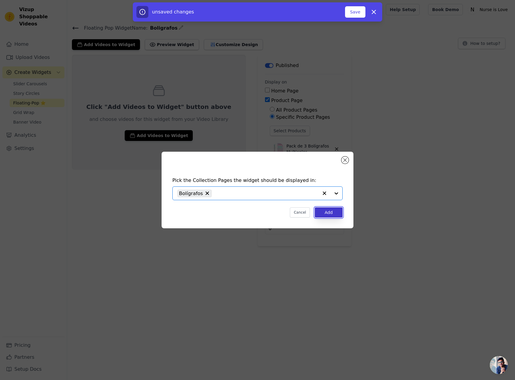
click at [327, 212] on button "Add" at bounding box center [329, 213] width 28 height 10
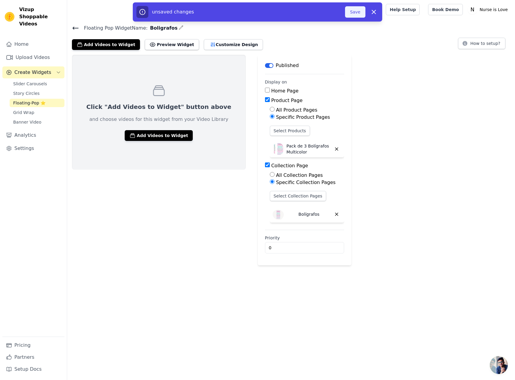
click at [357, 14] on button "Save" at bounding box center [355, 11] width 20 height 11
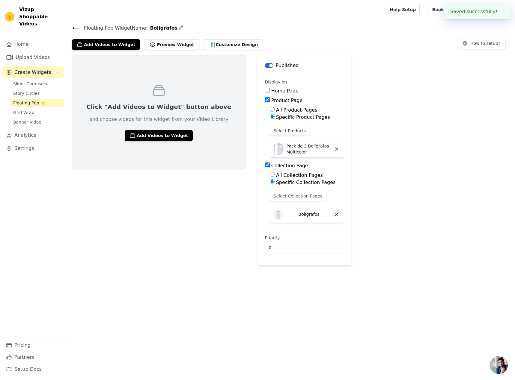
click at [158, 27] on span "Boligrafos" at bounding box center [162, 28] width 30 height 7
copy span "Boligrafos"
click at [149, 44] on button "Preview Widget" at bounding box center [172, 44] width 54 height 11
click at [38, 100] on span "Floating-Pop ⭐" at bounding box center [29, 103] width 32 height 6
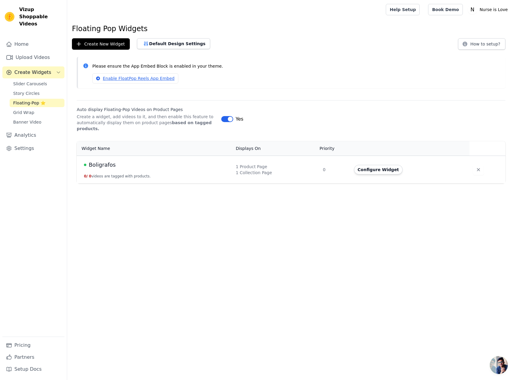
click at [100, 68] on p "Please ensure the App Embed Block is enabled in your theme." at bounding box center [296, 66] width 408 height 7
copy div "Please ensure the App Embed Block is enabled in your theme."
click at [378, 165] on button "Configure Widget" at bounding box center [378, 170] width 49 height 10
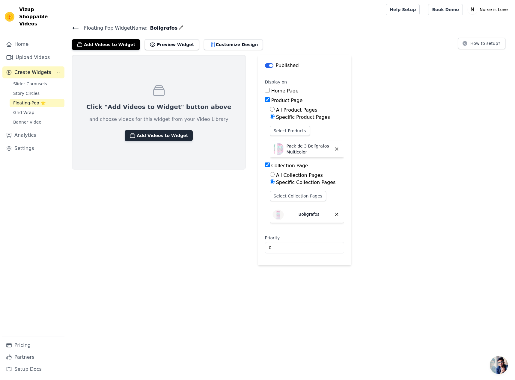
click at [154, 133] on button "Add Videos to Widget" at bounding box center [159, 135] width 68 height 11
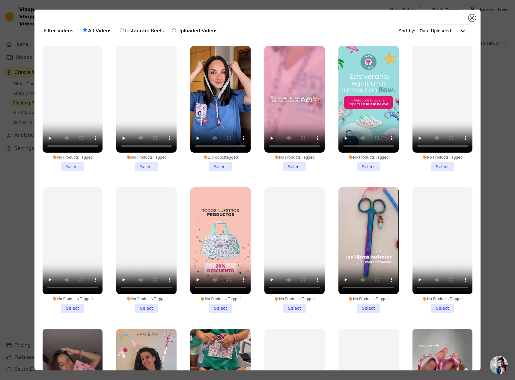
click at [220, 164] on li "1 product tagged Select" at bounding box center [220, 109] width 60 height 126
click at [0, 0] on input "1 product tagged Select" at bounding box center [0, 0] width 0 height 0
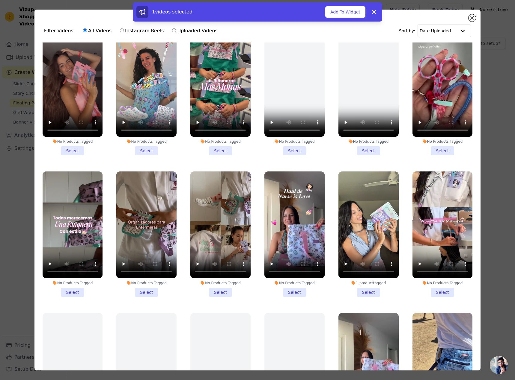
scroll to position [300, 0]
click at [364, 280] on li "1 product tagged Select" at bounding box center [368, 234] width 60 height 126
click at [0, 0] on input "1 product tagged Select" at bounding box center [0, 0] width 0 height 0
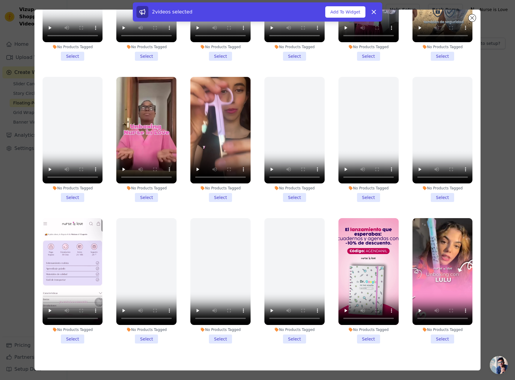
scroll to position [52, 0]
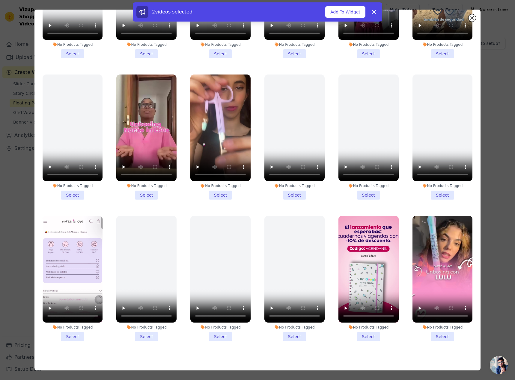
click at [437, 322] on li "No Products Tagged Select" at bounding box center [442, 279] width 60 height 126
click at [0, 0] on input "No Products Tagged Select" at bounding box center [0, 0] width 0 height 0
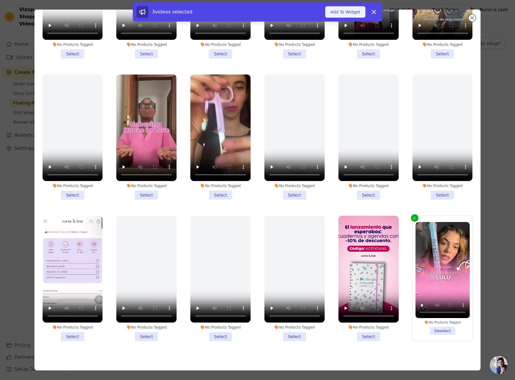
click at [351, 13] on button "Add To Widget" at bounding box center [345, 11] width 40 height 11
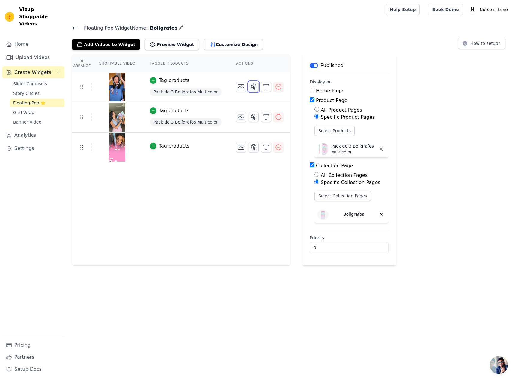
click at [251, 87] on icon "button" at bounding box center [253, 87] width 5 height 6
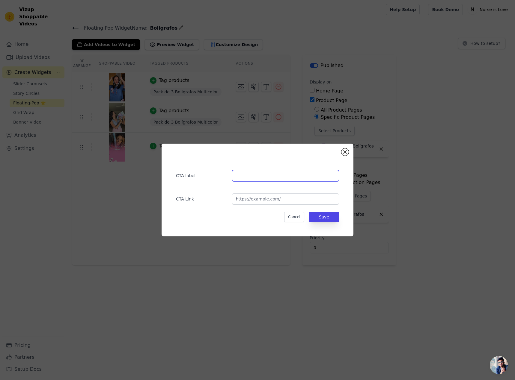
click at [257, 173] on input "text" at bounding box center [285, 175] width 107 height 11
click at [345, 154] on button "Close modal" at bounding box center [344, 152] width 7 height 7
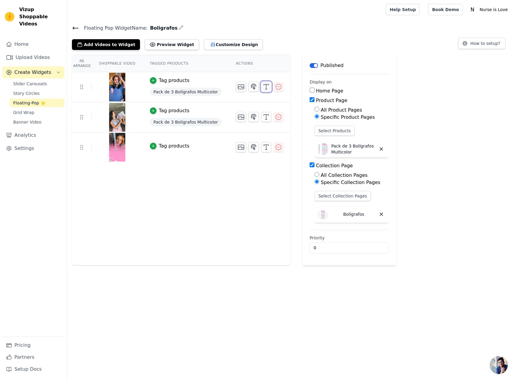
click at [262, 89] on icon "button" at bounding box center [265, 86] width 7 height 7
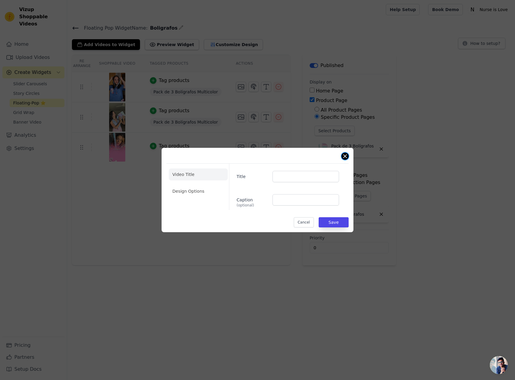
click at [342, 158] on button "Close modal" at bounding box center [344, 156] width 7 height 7
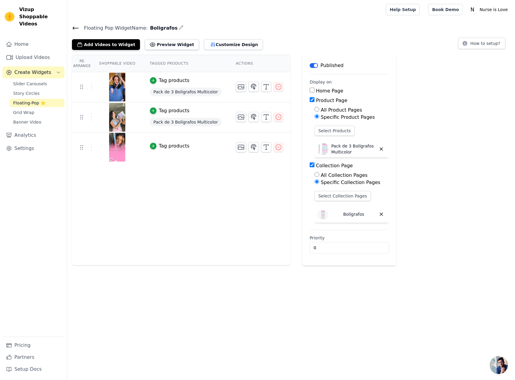
click at [198, 164] on div "Re Arrange Shoppable Video Tagged Products Actions Tag products Pack de 3 Bolíg…" at bounding box center [181, 160] width 218 height 211
click at [74, 24] on h4 "Floating Pop Widget Name: Boligrafos" at bounding box center [291, 28] width 438 height 8
click at [78, 28] on icon at bounding box center [75, 28] width 7 height 7
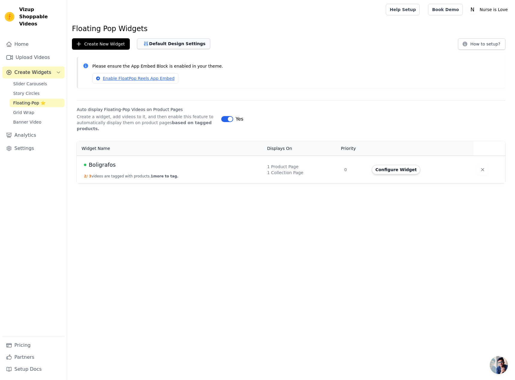
click at [164, 43] on button "Default Design Settings" at bounding box center [173, 43] width 73 height 11
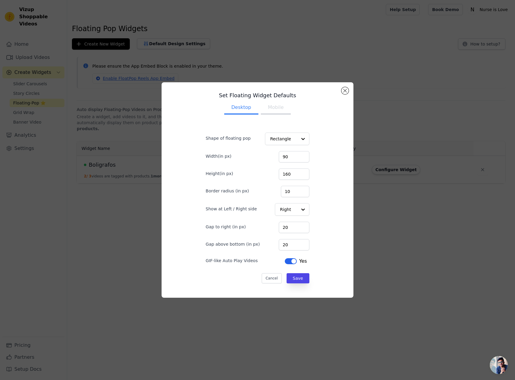
click at [273, 109] on button "Mobile" at bounding box center [276, 108] width 30 height 13
click at [342, 90] on button "Close modal" at bounding box center [344, 90] width 7 height 7
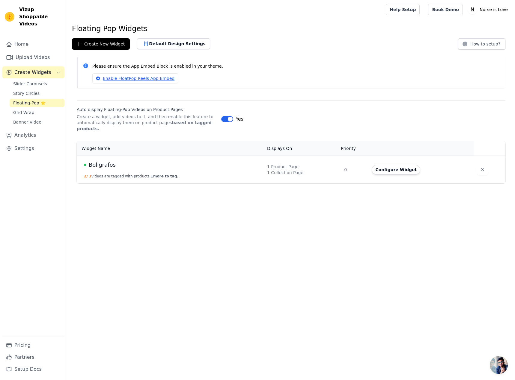
click at [149, 107] on label "Auto display Floating-Pop Videos on Product Pages" at bounding box center [147, 110] width 140 height 6
click at [29, 119] on span "Banner Video" at bounding box center [27, 122] width 28 height 6
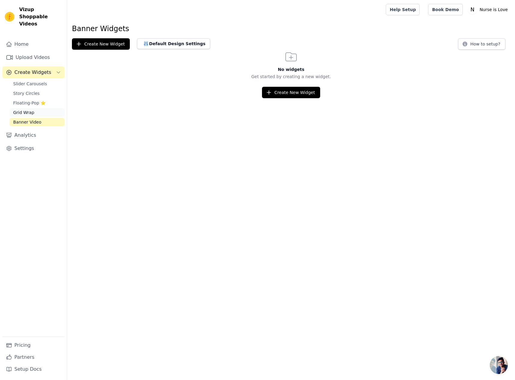
click at [28, 110] on span "Grid Wrap" at bounding box center [23, 113] width 21 height 6
click at [28, 100] on span "Floating-Pop ⭐" at bounding box center [29, 103] width 32 height 6
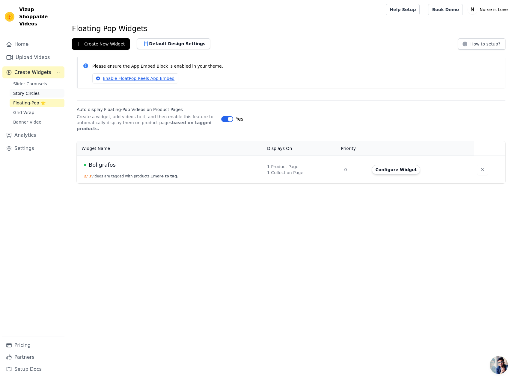
click at [28, 90] on span "Story Circles" at bounding box center [26, 93] width 26 height 6
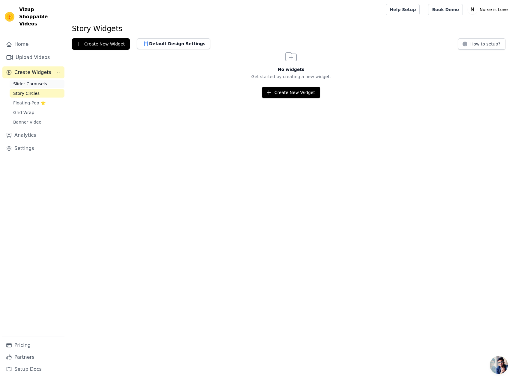
click at [28, 81] on span "Slider Carousels" at bounding box center [30, 84] width 34 height 6
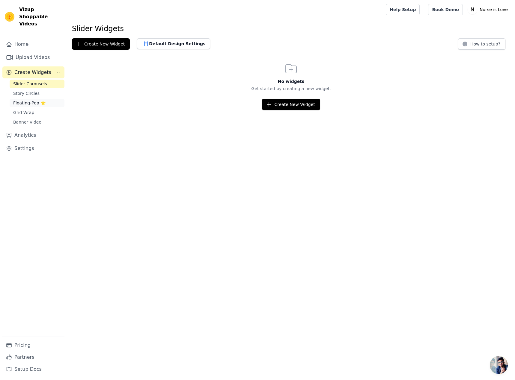
click at [36, 100] on span "Floating-Pop ⭐" at bounding box center [29, 103] width 32 height 6
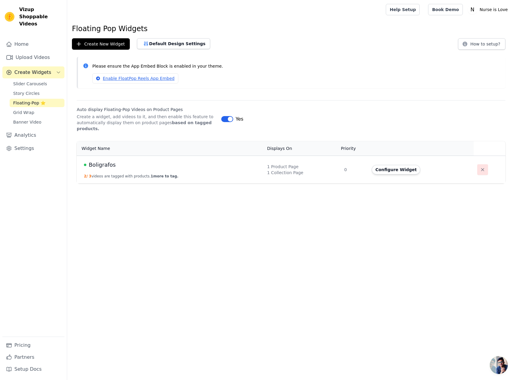
click at [479, 167] on icon "button" at bounding box center [482, 170] width 6 height 6
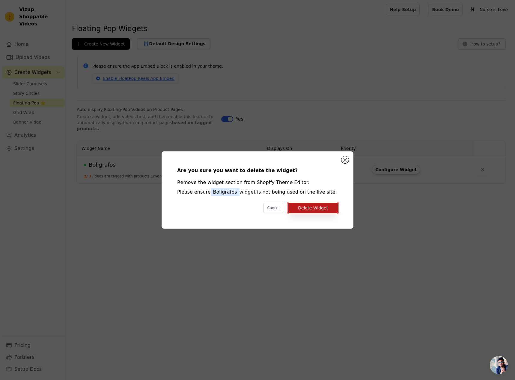
click at [316, 209] on button "Delete Widget" at bounding box center [313, 208] width 50 height 10
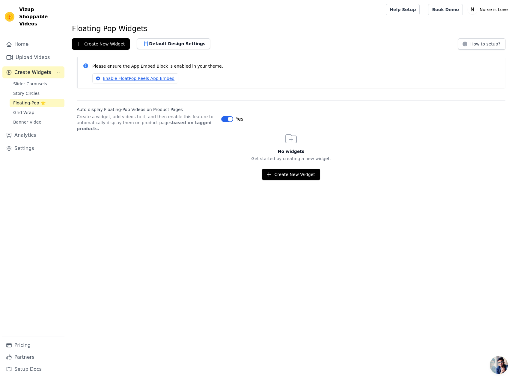
click at [231, 118] on button "Label" at bounding box center [227, 119] width 12 height 6
click at [33, 81] on span "Slider Carousels" at bounding box center [30, 84] width 34 height 6
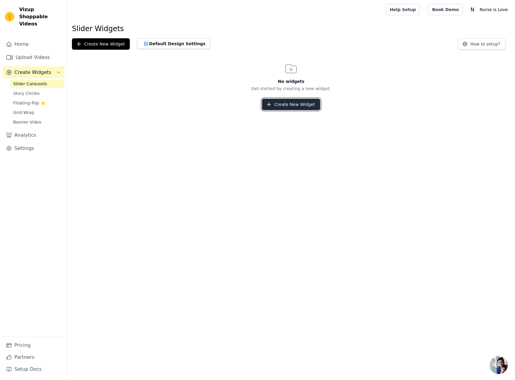
click at [299, 105] on button "Create New Widget" at bounding box center [291, 104] width 58 height 11
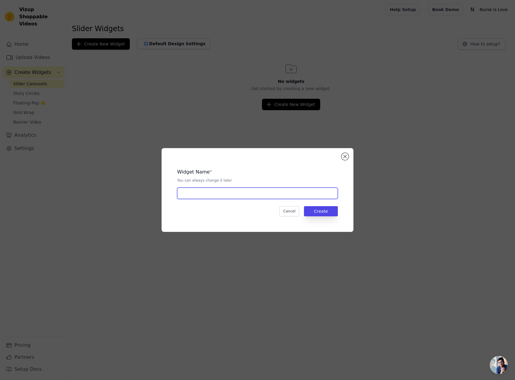
click at [256, 194] on input "text" at bounding box center [257, 193] width 161 height 11
type input "Boligrafos"
click at [323, 213] on button "Create" at bounding box center [321, 211] width 34 height 10
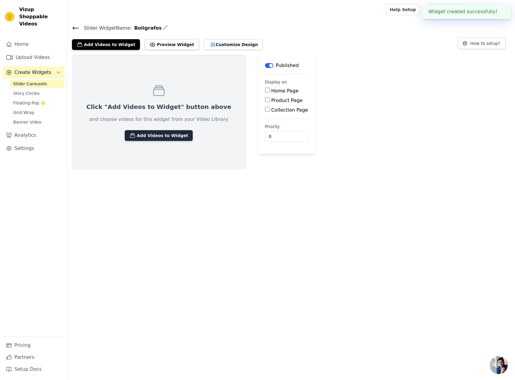
click at [156, 136] on button "Add Videos to Widget" at bounding box center [159, 135] width 68 height 11
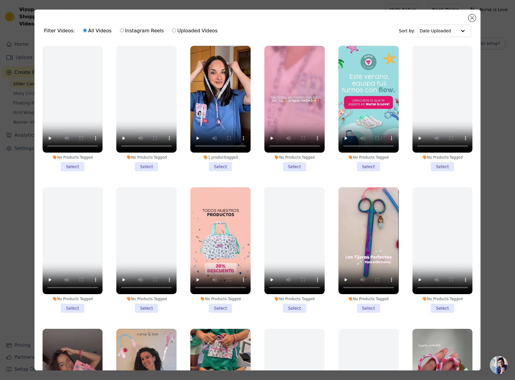
click at [218, 163] on li "1 product tagged Select" at bounding box center [220, 109] width 60 height 126
click at [0, 0] on input "1 product tagged Select" at bounding box center [0, 0] width 0 height 0
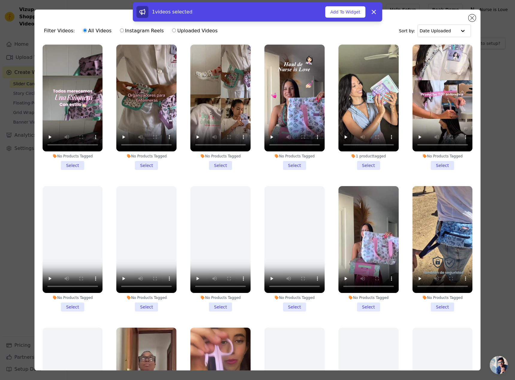
scroll to position [449, 0]
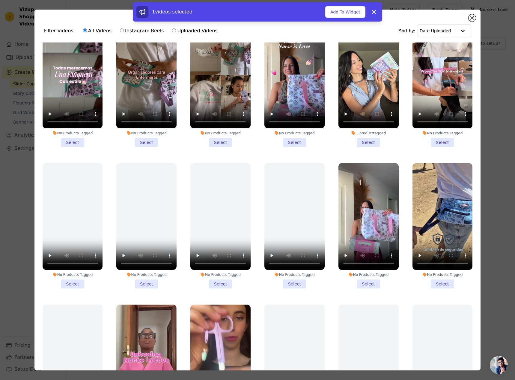
drag, startPoint x: 360, startPoint y: 136, endPoint x: 358, endPoint y: 147, distance: 10.9
click at [360, 135] on li "1 product tagged Select" at bounding box center [368, 85] width 60 height 126
click at [0, 0] on input "1 product tagged Select" at bounding box center [0, 0] width 0 height 0
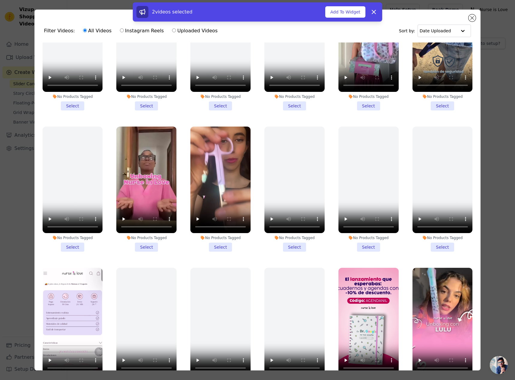
scroll to position [52, 0]
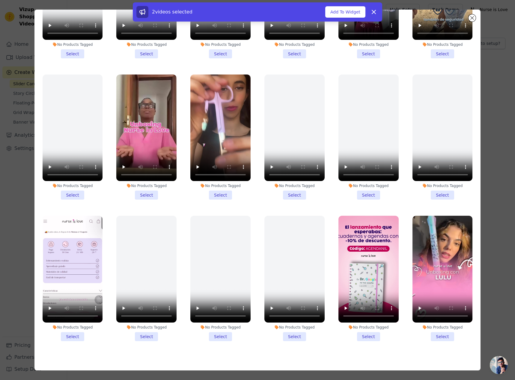
drag, startPoint x: 435, startPoint y: 322, endPoint x: 448, endPoint y: 313, distance: 16.1
click at [436, 322] on li "No Products Tagged Select" at bounding box center [442, 279] width 60 height 126
click at [0, 0] on input "No Products Tagged Select" at bounding box center [0, 0] width 0 height 0
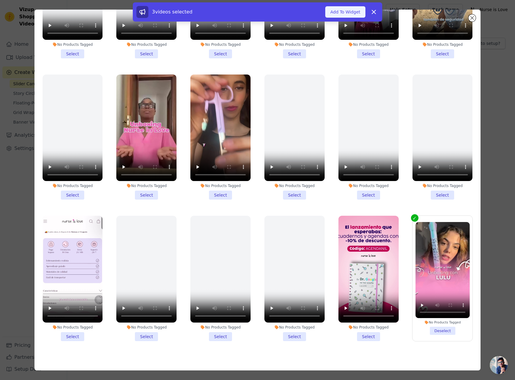
click at [350, 11] on button "Add To Widget" at bounding box center [345, 11] width 40 height 11
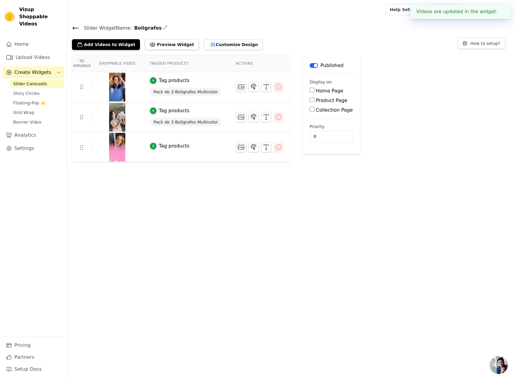
click at [309, 99] on input "Product Page" at bounding box center [311, 99] width 5 height 5
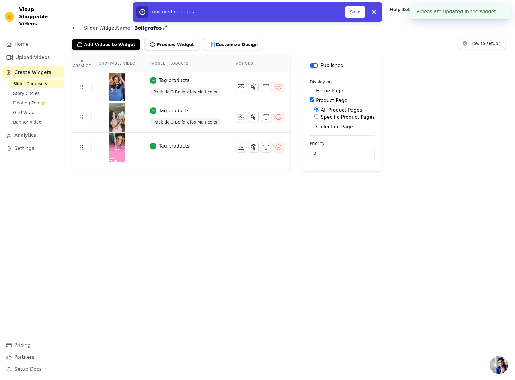
click at [309, 99] on input "Product Page" at bounding box center [311, 99] width 5 height 5
checkbox input "false"
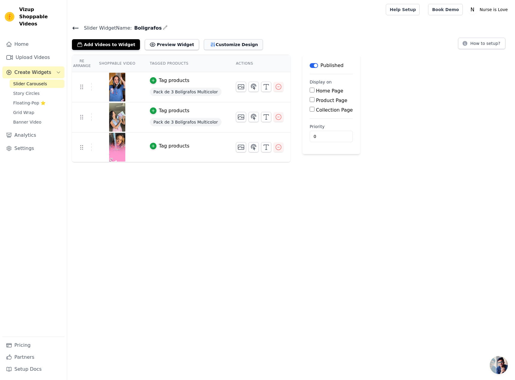
click at [205, 45] on button "Customize Design" at bounding box center [233, 44] width 59 height 11
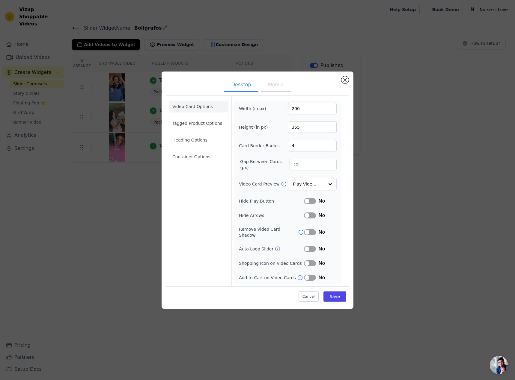
click at [272, 92] on button "Mobile" at bounding box center [276, 85] width 30 height 13
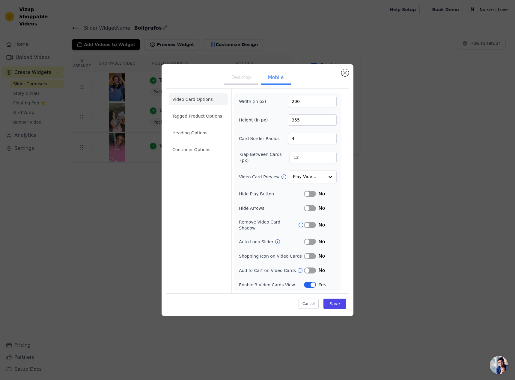
click at [297, 268] on icon at bounding box center [300, 271] width 6 height 6
click at [310, 177] on input "Video Card Preview" at bounding box center [308, 177] width 31 height 12
click at [340, 181] on div "Width (in px) 200 Height (in px) 355 Card Border Radius 4 Gap Between Cards (px…" at bounding box center [287, 192] width 107 height 198
click at [196, 144] on li "Tagged Product Options" at bounding box center [198, 150] width 59 height 12
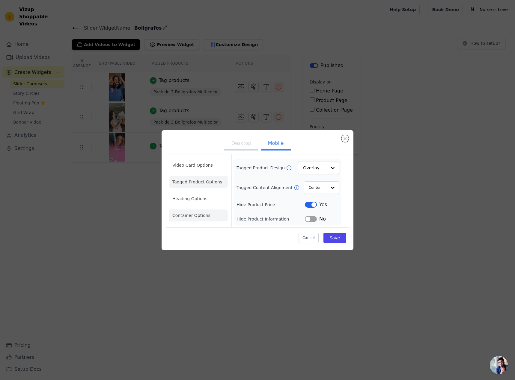
click at [201, 199] on li "Heading Options" at bounding box center [198, 199] width 59 height 12
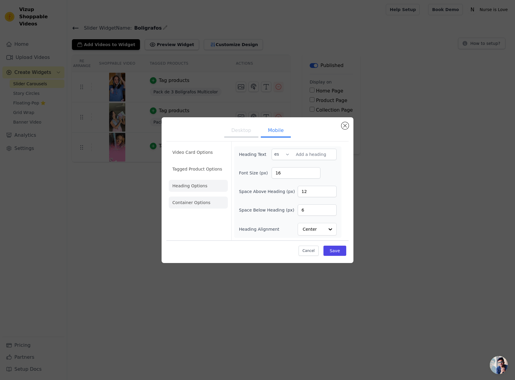
click at [201, 202] on li "Container Options" at bounding box center [198, 203] width 59 height 12
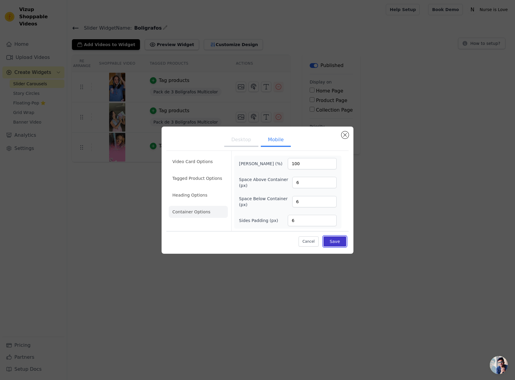
click at [336, 242] on button "Save" at bounding box center [334, 242] width 23 height 10
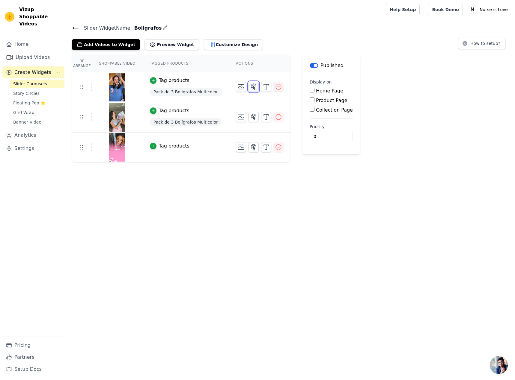
click at [251, 89] on icon "button" at bounding box center [253, 87] width 5 height 6
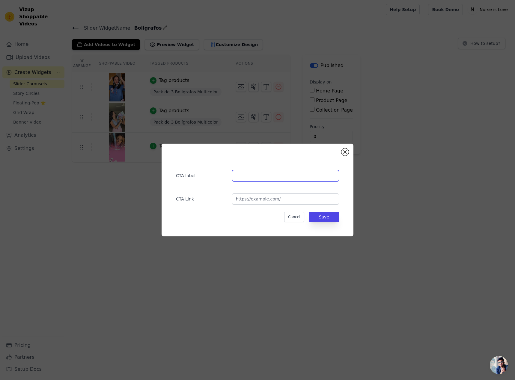
click at [244, 178] on input "text" at bounding box center [285, 175] width 107 height 11
type input "esto es el CTA label"
click at [272, 200] on input "url" at bounding box center [285, 199] width 107 height 11
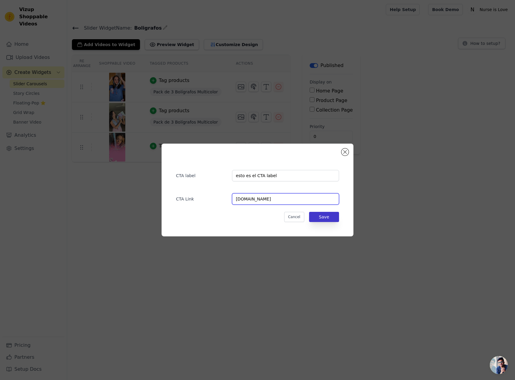
type input "[DOMAIN_NAME]"
click at [332, 219] on button "Save" at bounding box center [324, 217] width 30 height 10
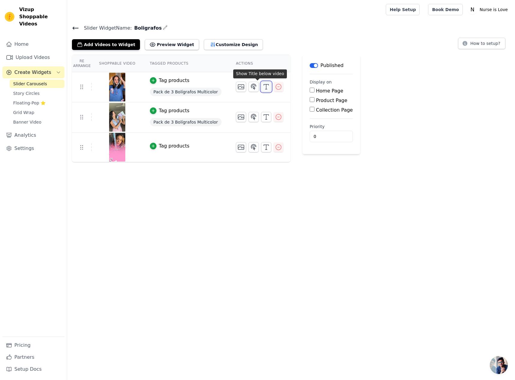
click at [262, 85] on icon "button" at bounding box center [265, 86] width 7 height 7
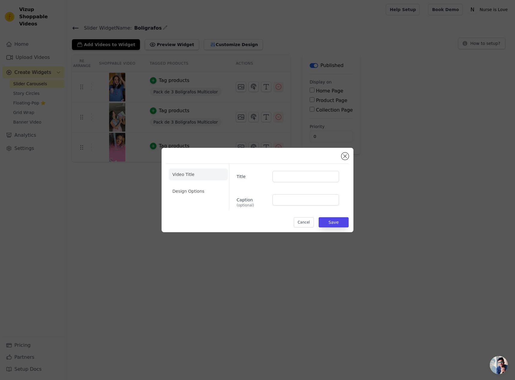
click at [256, 119] on div "Video Title Design Options Title Caption (optional) Cancel Save" at bounding box center [257, 190] width 515 height 380
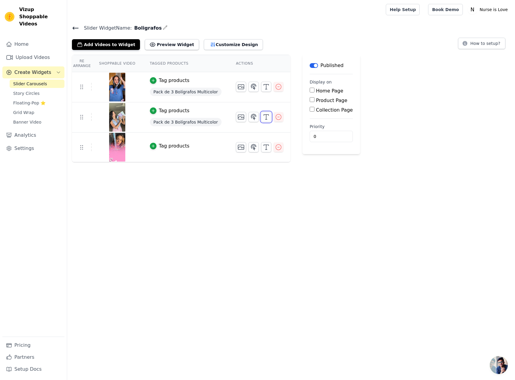
click at [262, 119] on icon "button" at bounding box center [265, 117] width 7 height 7
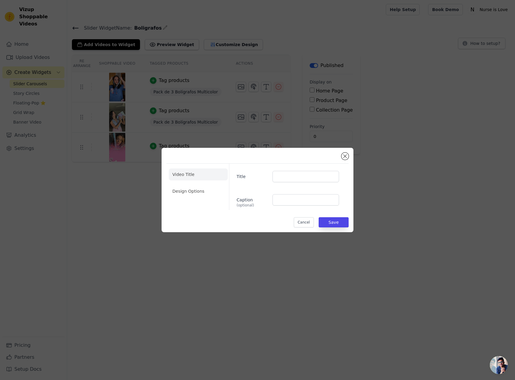
click at [258, 142] on div "Video Title Design Options Title Caption (optional) Cancel Save" at bounding box center [258, 190] width 496 height 104
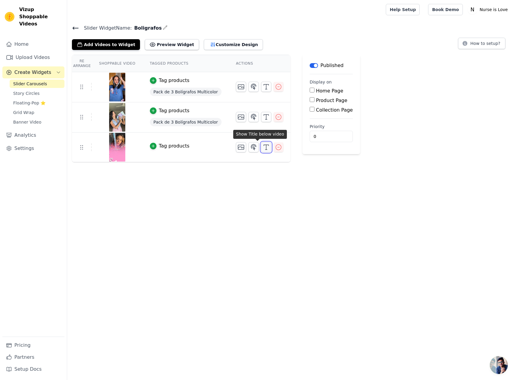
click at [262, 146] on icon "button" at bounding box center [265, 147] width 7 height 7
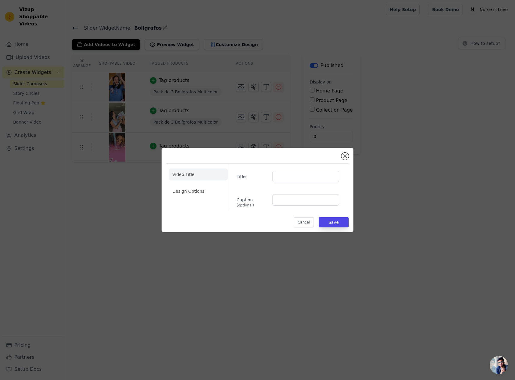
click at [129, 187] on div "Video Title Design Options Title Caption (optional) Cancel Save" at bounding box center [258, 190] width 496 height 104
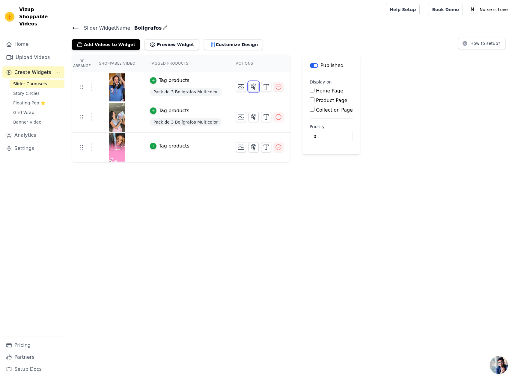
click at [251, 86] on icon "button" at bounding box center [253, 87] width 5 height 6
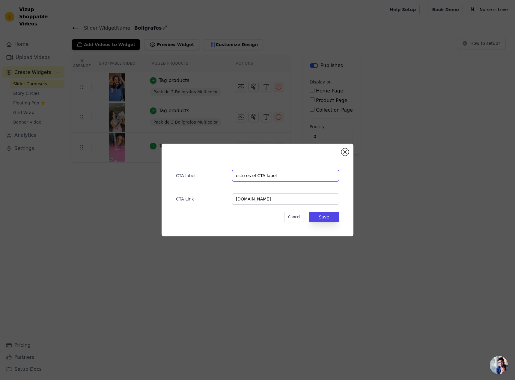
click at [281, 175] on input "esto es el CTA label" at bounding box center [285, 175] width 107 height 11
click at [276, 198] on input "[DOMAIN_NAME]" at bounding box center [285, 199] width 107 height 11
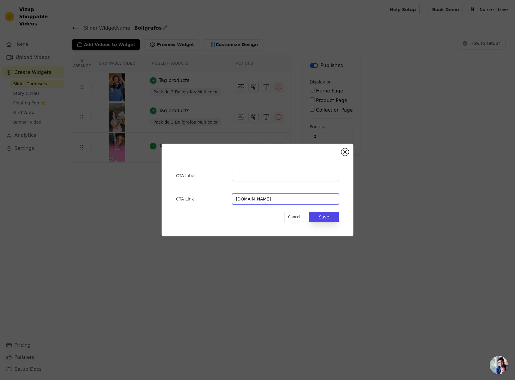
click at [276, 198] on input "[DOMAIN_NAME]" at bounding box center [285, 199] width 107 height 11
click at [334, 219] on button "Save" at bounding box center [324, 217] width 30 height 10
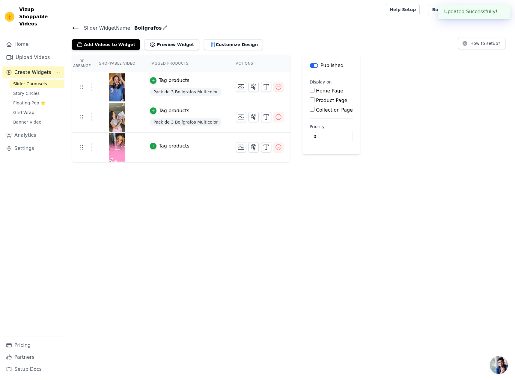
click at [346, 155] on div "Label Published Display on Home Page Product Page Collection Page Priority 0" at bounding box center [331, 109] width 58 height 108
click at [31, 52] on link "Upload Videos" at bounding box center [33, 58] width 62 height 12
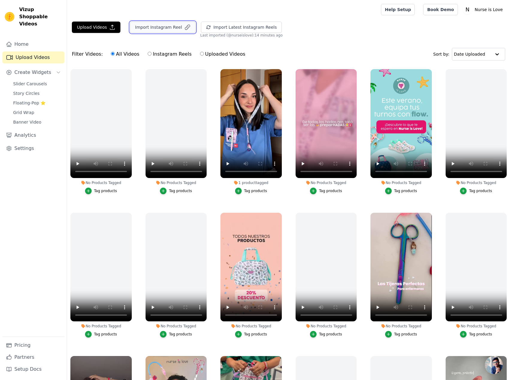
click at [161, 27] on button "Import Instagram Reel" at bounding box center [163, 27] width 66 height 11
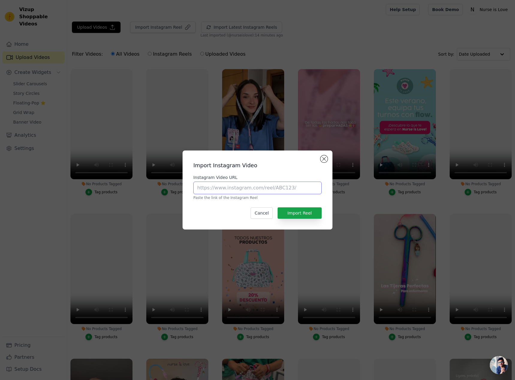
click at [244, 187] on input "Instagram Video URL" at bounding box center [257, 188] width 128 height 13
paste input "[URL][DOMAIN_NAME]"
type input "[URL][DOMAIN_NAME]"
click at [288, 210] on button "Import Reel" at bounding box center [299, 213] width 44 height 11
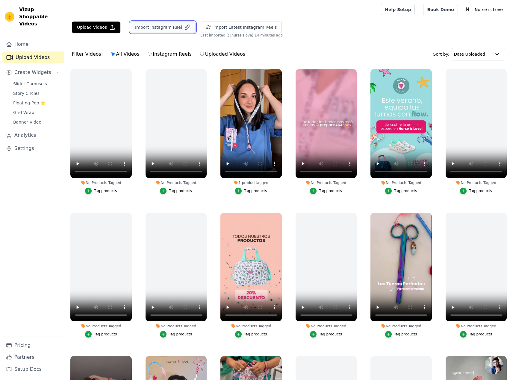
click at [158, 28] on button "Import Instagram Reel" at bounding box center [163, 27] width 66 height 11
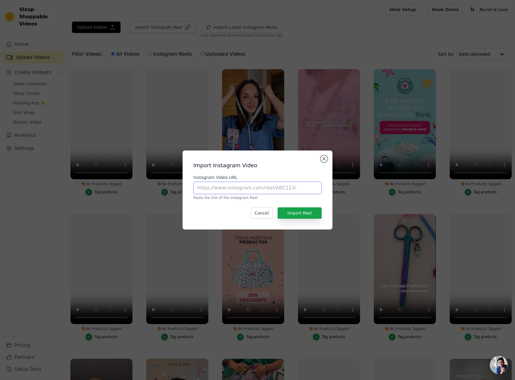
click at [246, 190] on input "Instagram Video URL" at bounding box center [257, 188] width 128 height 13
paste input "[URL][DOMAIN_NAME]"
type input "[URL][DOMAIN_NAME]"
click at [309, 213] on button "Import Reel" at bounding box center [299, 213] width 44 height 11
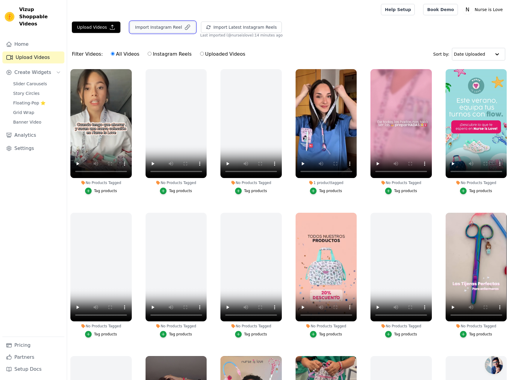
click at [161, 27] on button "Import Instagram Reel" at bounding box center [163, 27] width 66 height 11
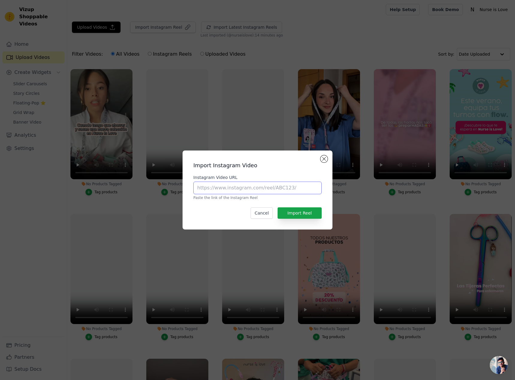
click at [231, 188] on input "Instagram Video URL" at bounding box center [257, 188] width 128 height 13
paste input "[URL][DOMAIN_NAME]"
type input "[URL][DOMAIN_NAME]"
click at [302, 212] on button "Import Reel" at bounding box center [299, 213] width 44 height 11
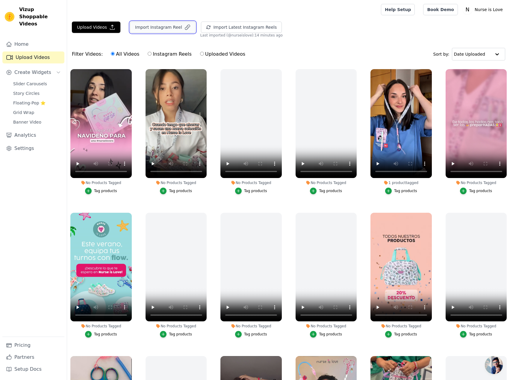
click at [155, 31] on button "Import Instagram Reel" at bounding box center [163, 27] width 66 height 11
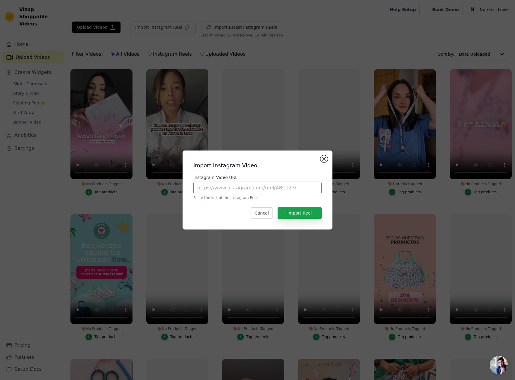
click at [241, 191] on input "Instagram Video URL" at bounding box center [257, 188] width 128 height 13
paste input "[URL][DOMAIN_NAME]"
type input "[URL][DOMAIN_NAME]"
click at [300, 214] on button "Import Reel" at bounding box center [299, 213] width 44 height 11
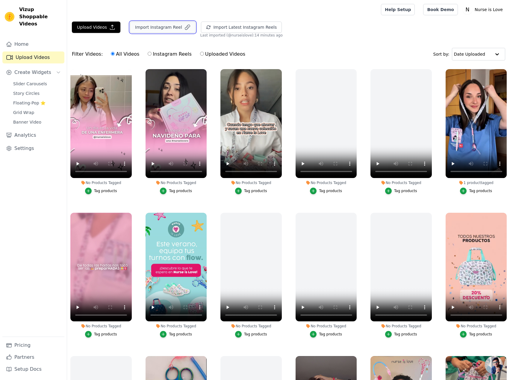
click at [185, 25] on icon "button" at bounding box center [188, 27] width 6 height 6
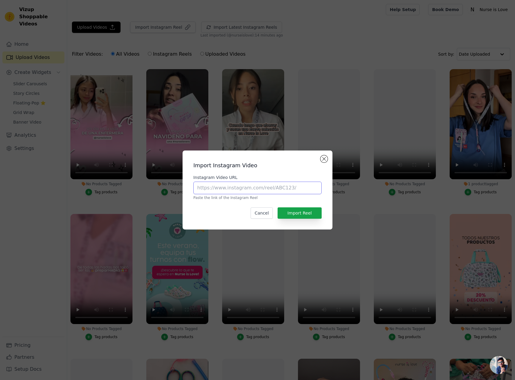
click at [243, 188] on input "Instagram Video URL" at bounding box center [257, 188] width 128 height 13
paste input "[URL][DOMAIN_NAME]"
type input "[URL][DOMAIN_NAME]"
click at [304, 215] on button "Import Reel" at bounding box center [299, 213] width 44 height 11
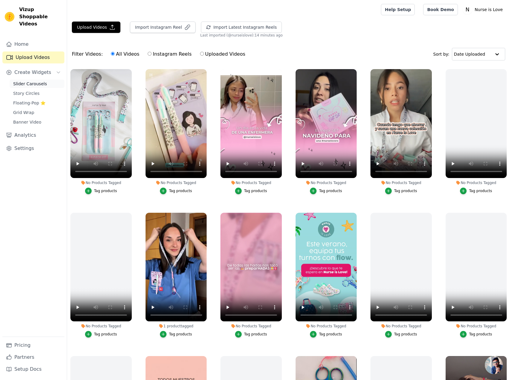
click at [26, 81] on span "Slider Carousels" at bounding box center [30, 84] width 34 height 6
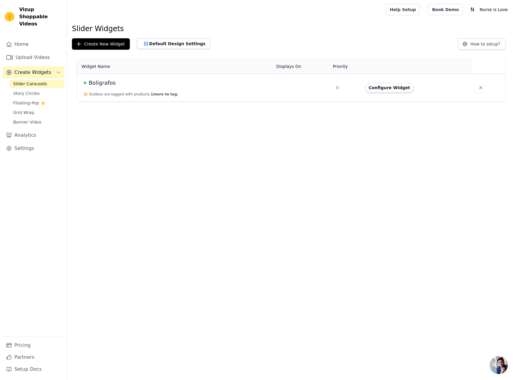
click at [171, 88] on td "Boligrafos 2 / 3 videos are tagged with products. 1 more to tag." at bounding box center [175, 88] width 196 height 28
click at [388, 91] on button "Configure Widget" at bounding box center [389, 88] width 49 height 10
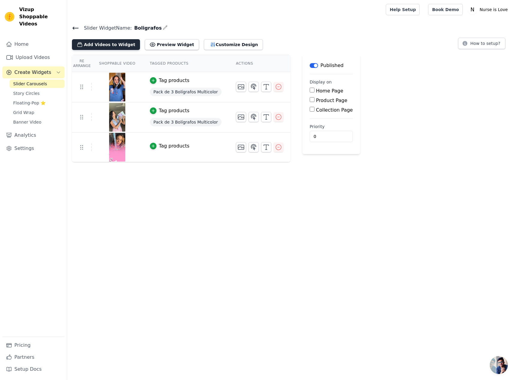
click at [116, 40] on button "Add Videos to Widget" at bounding box center [106, 44] width 68 height 11
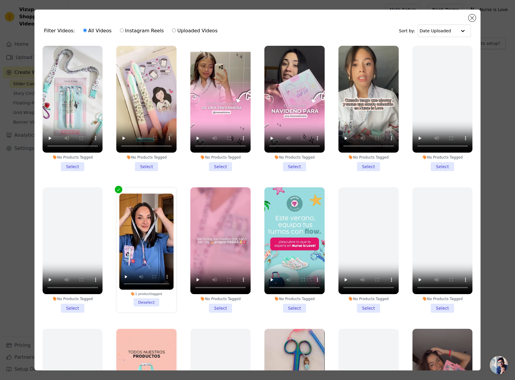
click at [69, 164] on li "No Products Tagged Select" at bounding box center [73, 109] width 60 height 126
click at [0, 0] on input "No Products Tagged Select" at bounding box center [0, 0] width 0 height 0
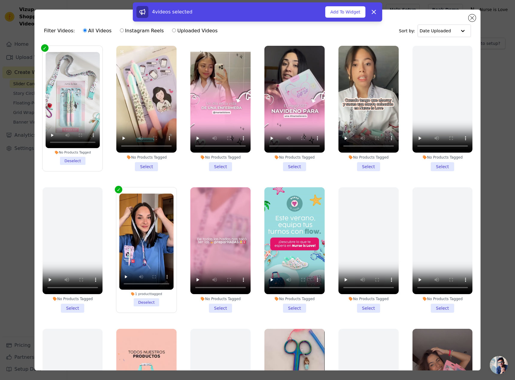
click at [144, 166] on li "No Products Tagged Select" at bounding box center [146, 109] width 60 height 126
click at [0, 0] on input "No Products Tagged Select" at bounding box center [0, 0] width 0 height 0
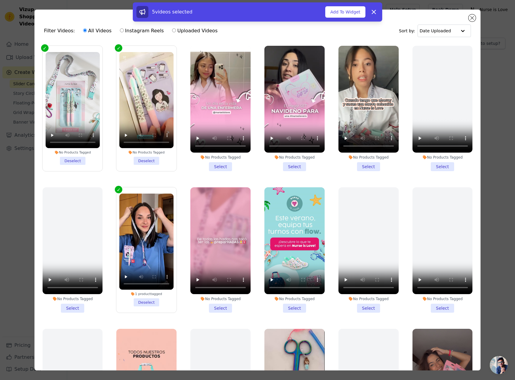
click at [221, 166] on li "No Products Tagged Select" at bounding box center [220, 109] width 60 height 126
click at [0, 0] on input "No Products Tagged Select" at bounding box center [0, 0] width 0 height 0
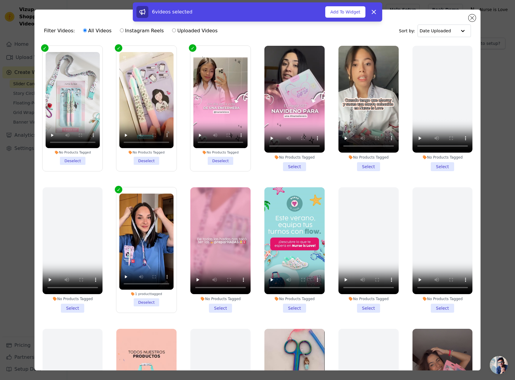
click at [295, 161] on li "No Products Tagged Select" at bounding box center [294, 109] width 60 height 126
click at [0, 0] on input "No Products Tagged Select" at bounding box center [0, 0] width 0 height 0
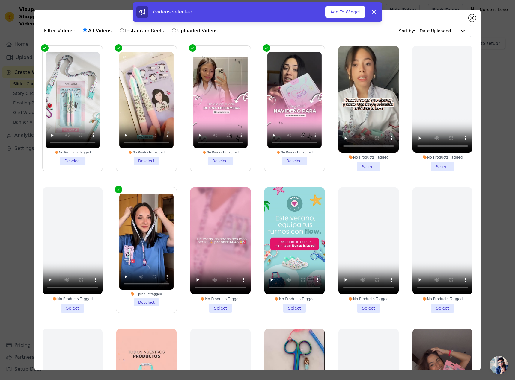
click at [364, 167] on li "No Products Tagged Select" at bounding box center [368, 109] width 60 height 126
click at [0, 0] on input "No Products Tagged Select" at bounding box center [0, 0] width 0 height 0
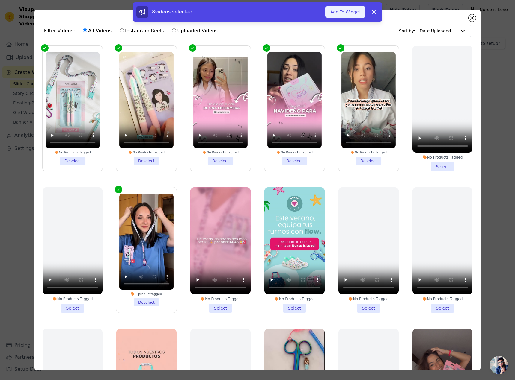
click at [342, 15] on button "Add To Widget" at bounding box center [345, 11] width 40 height 11
